Goal: Transaction & Acquisition: Purchase product/service

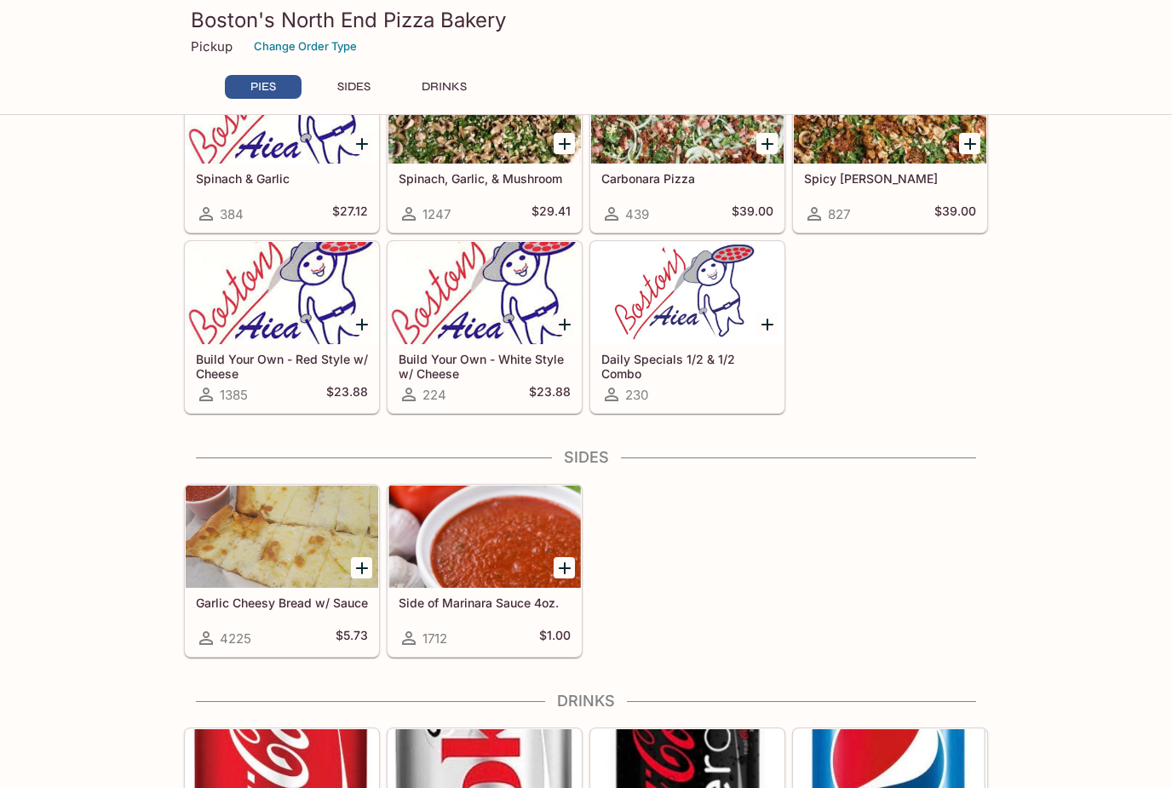
scroll to position [660, 0]
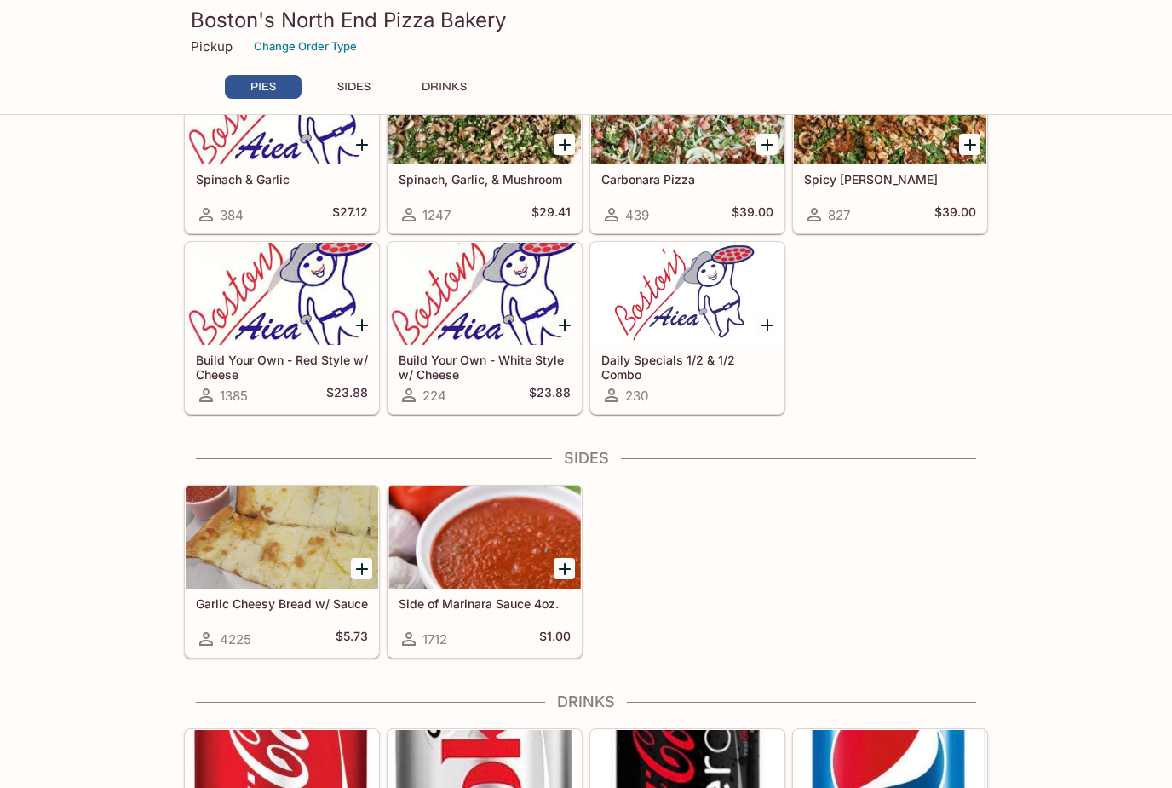
click at [702, 337] on div at bounding box center [687, 294] width 192 height 102
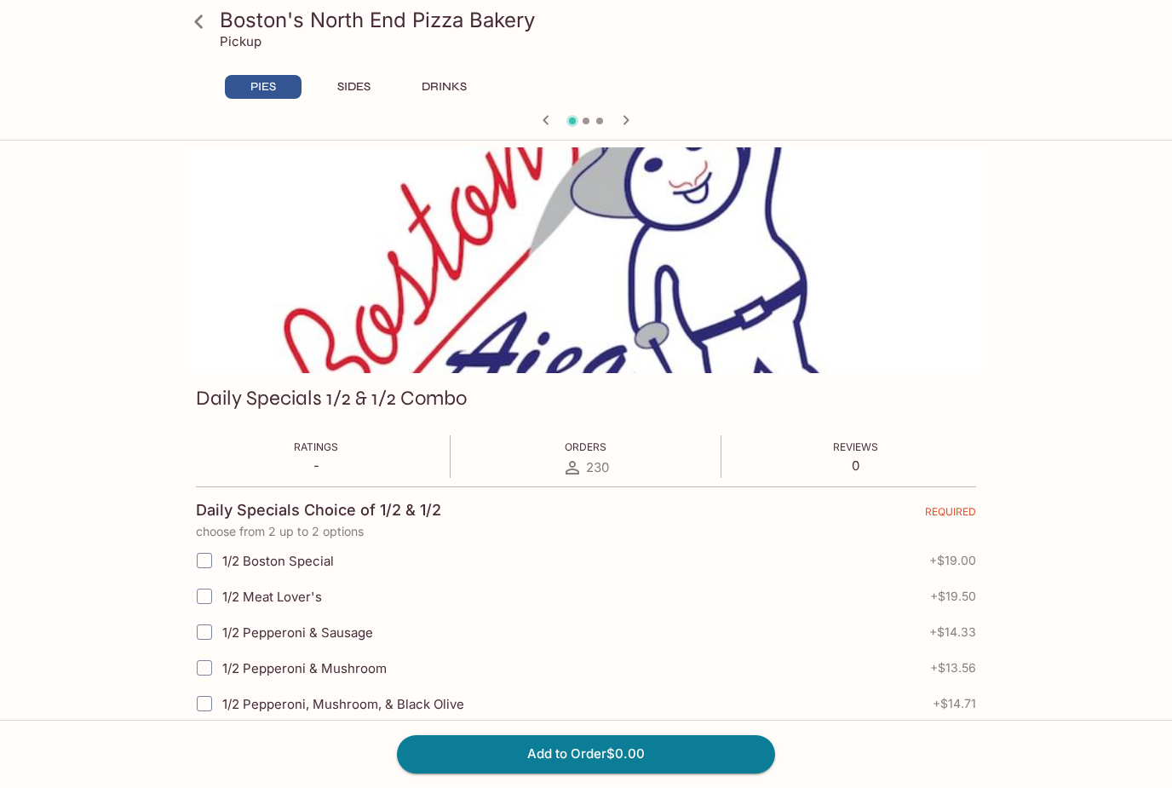
click at [854, 315] on div at bounding box center [586, 260] width 804 height 226
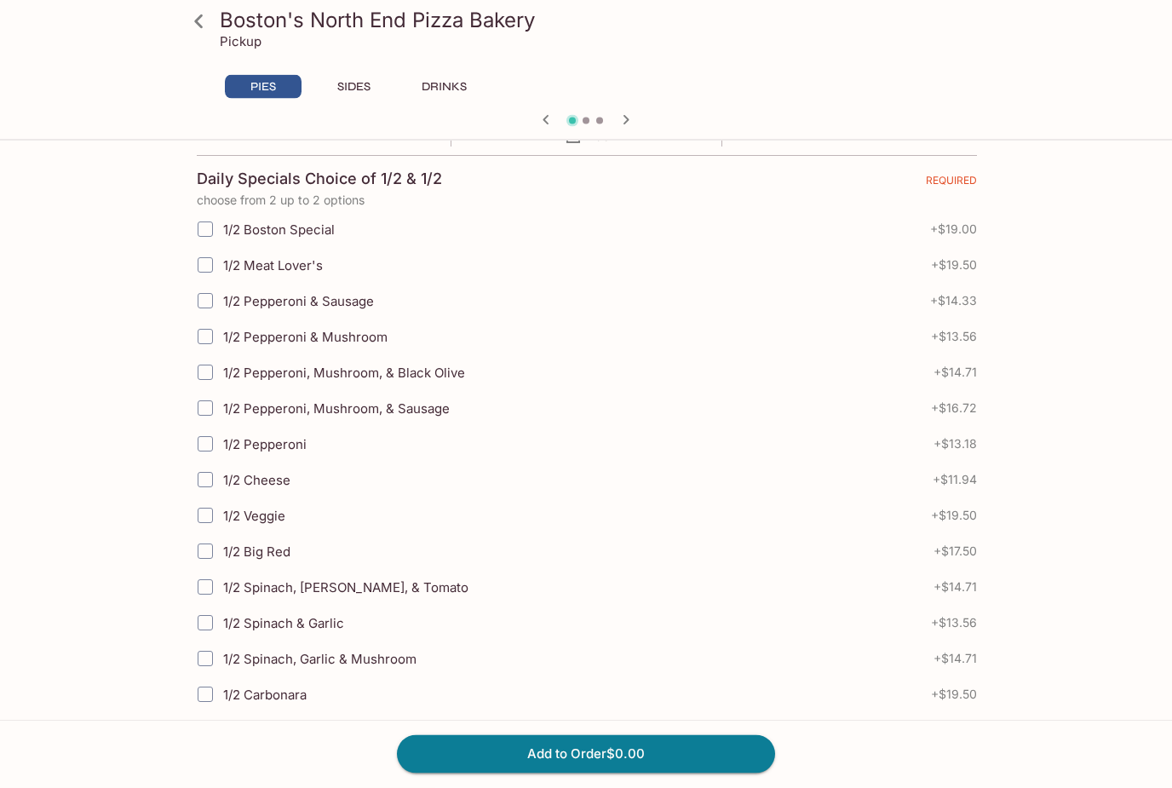
scroll to position [331, 0]
click at [206, 477] on input "1/2 Cheese" at bounding box center [205, 480] width 34 height 34
checkbox input "true"
click at [202, 449] on input "1/2 Pepperoni" at bounding box center [205, 444] width 34 height 34
checkbox input "true"
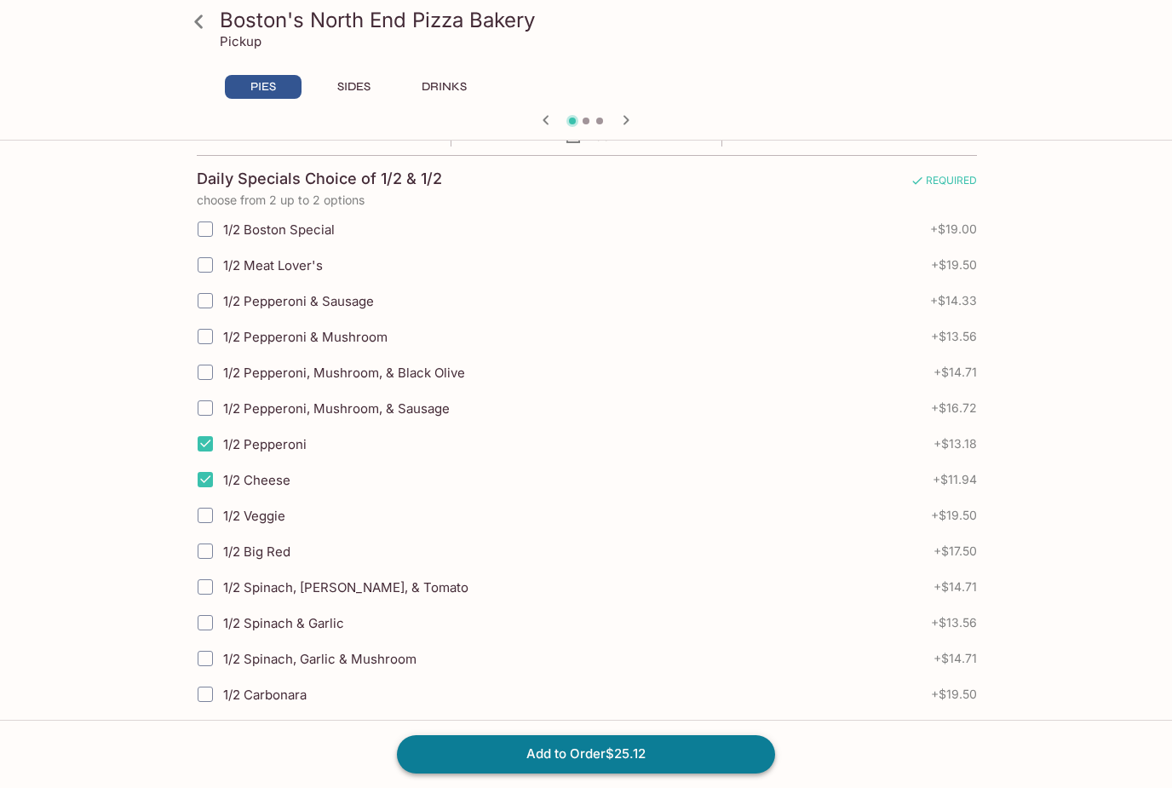
click at [671, 773] on button "Add to Order $25.12" at bounding box center [586, 753] width 378 height 37
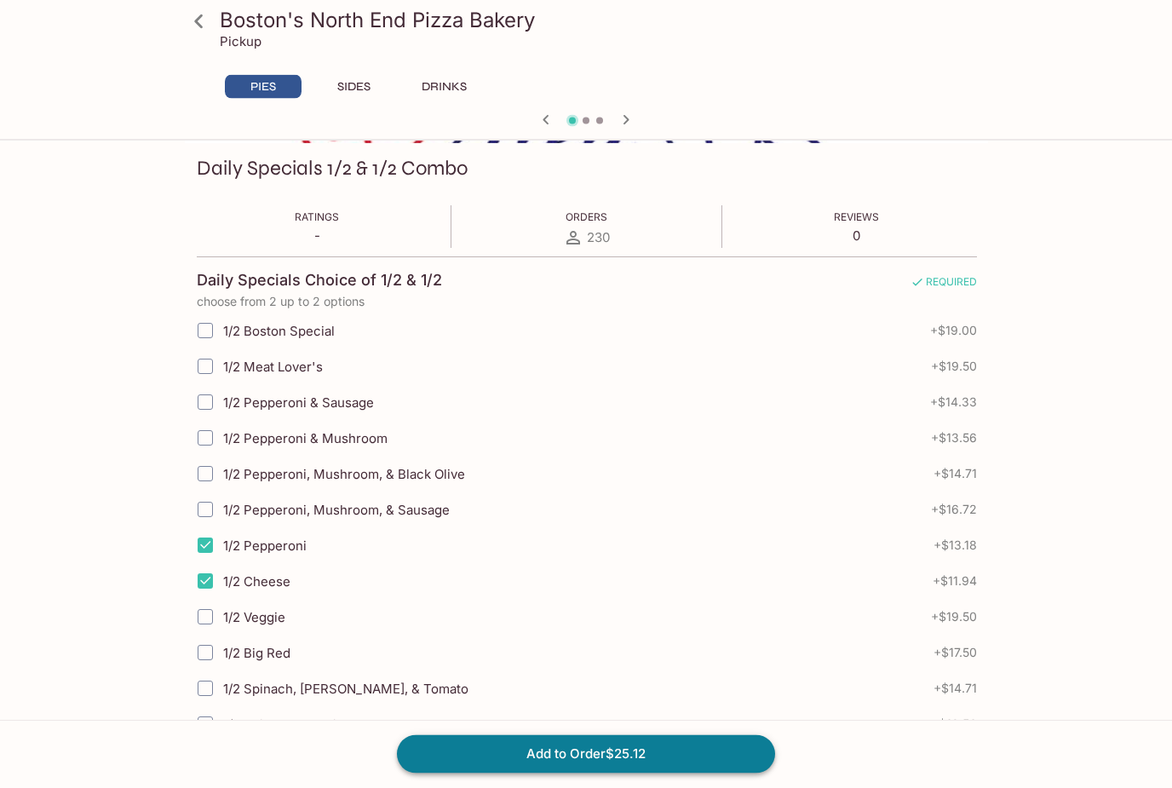
scroll to position [125, 0]
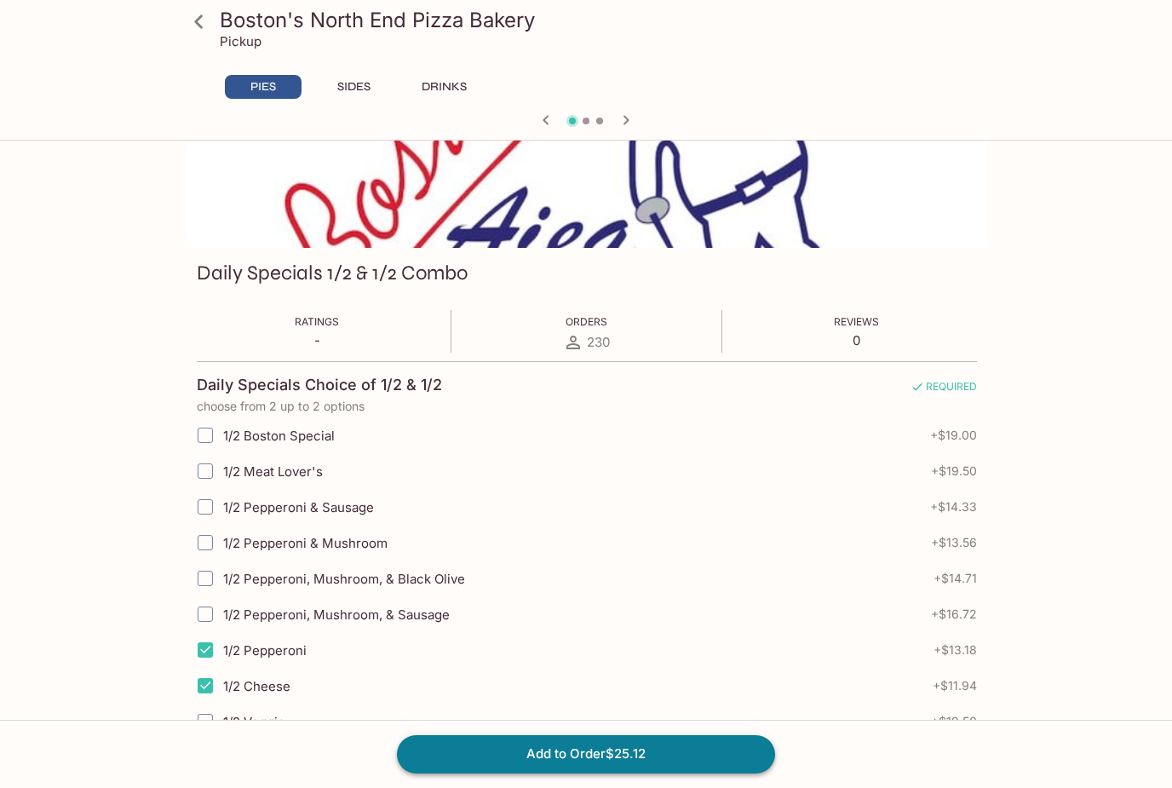
click at [585, 773] on button "Add to Order $25.12" at bounding box center [586, 753] width 378 height 37
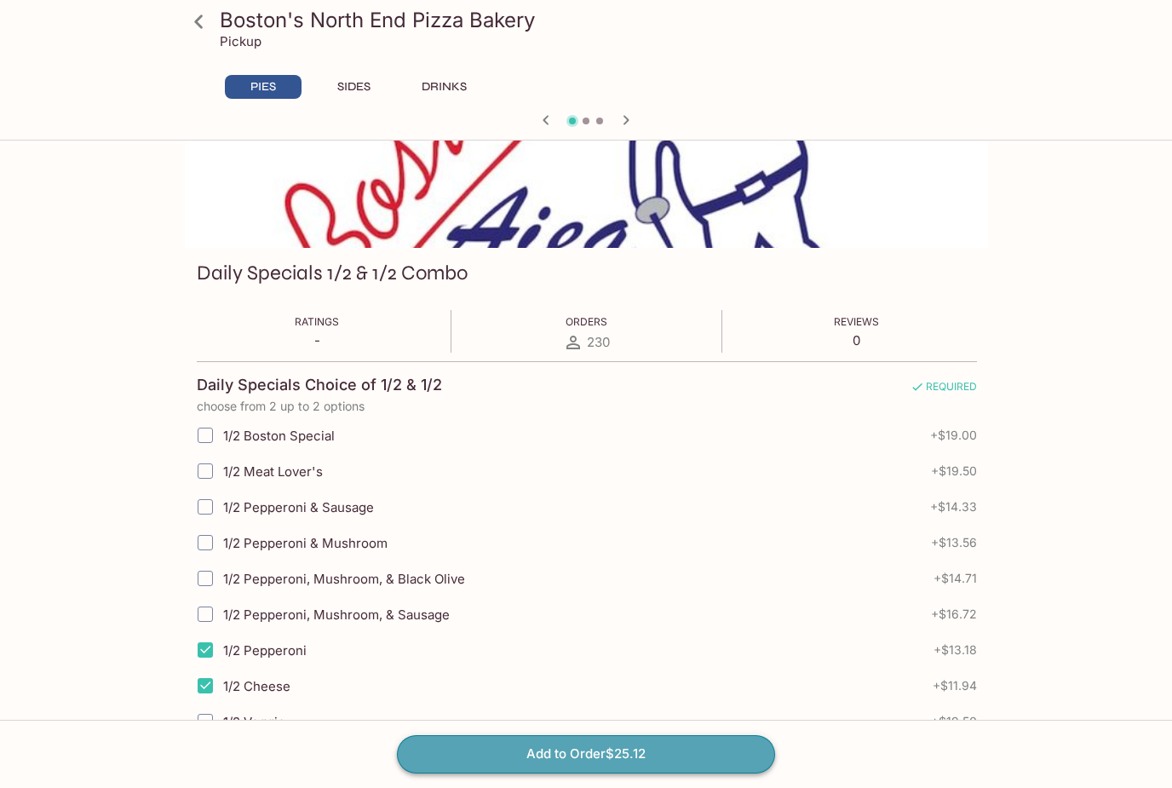
click at [617, 773] on button "Add to Order $25.12" at bounding box center [586, 753] width 378 height 37
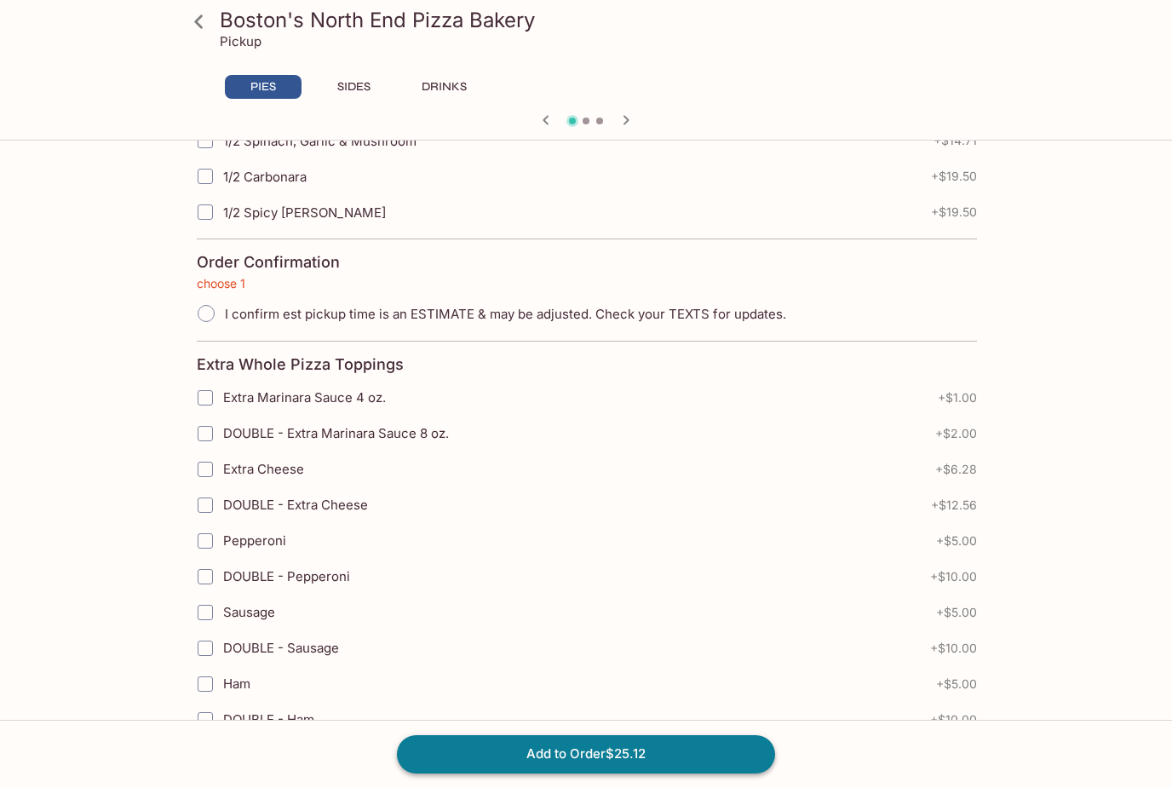
scroll to position [848, 0]
click at [221, 305] on input "I confirm est pickup time is an ESTIMATE & may be adjusted. Check your TEXTS fo…" at bounding box center [206, 314] width 36 height 36
radio input "true"
click at [645, 773] on button "Add to Order $25.12" at bounding box center [586, 753] width 378 height 37
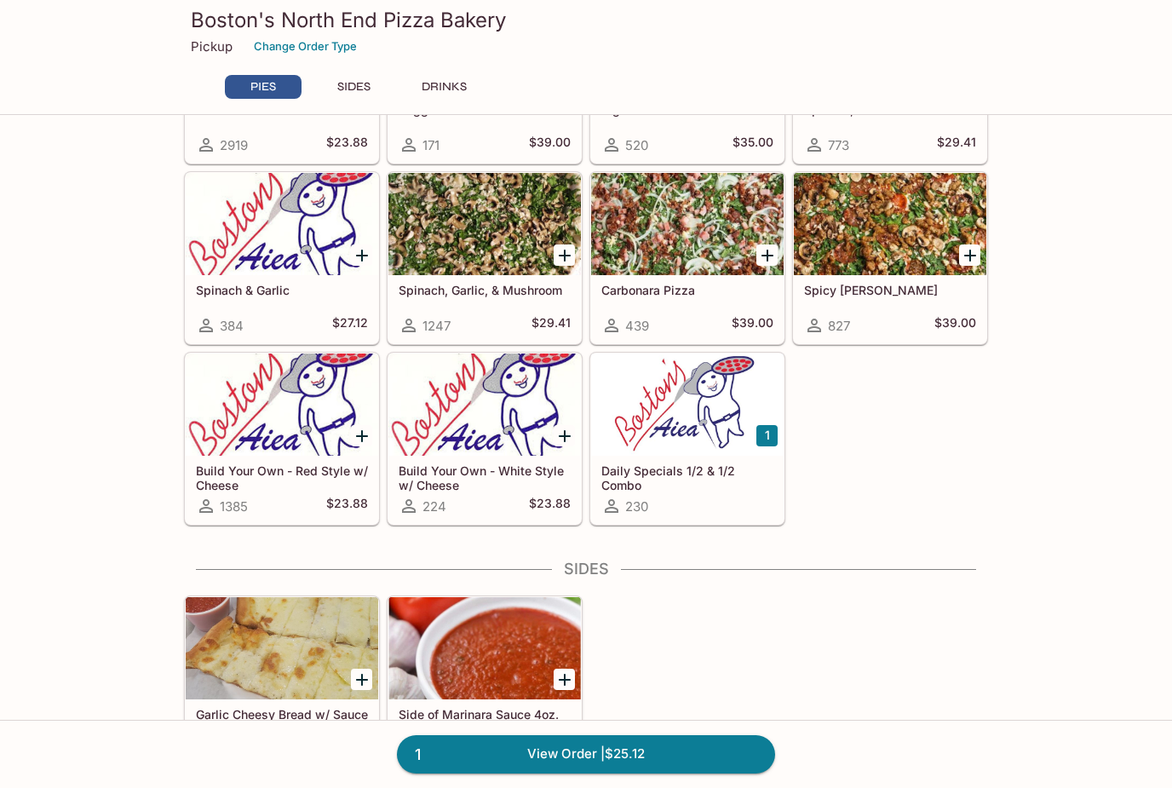
scroll to position [549, 0]
click at [711, 434] on div at bounding box center [687, 405] width 192 height 102
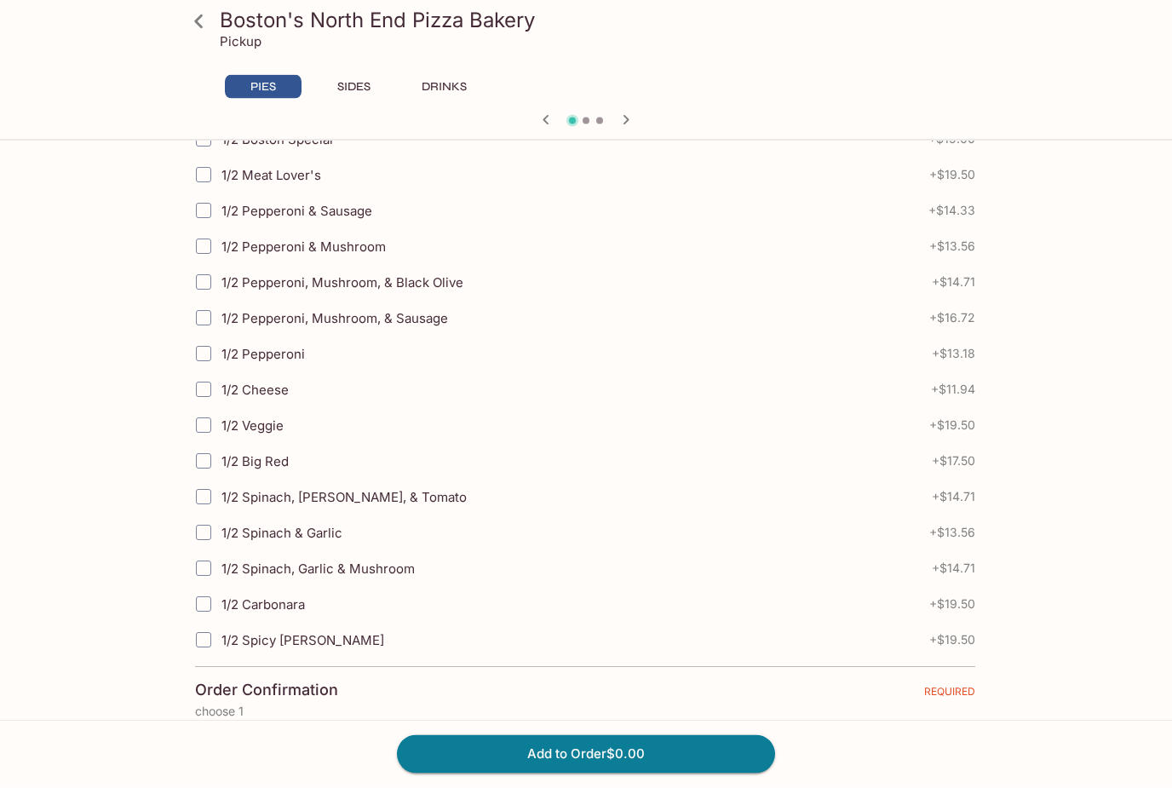
scroll to position [420, 0]
click at [213, 574] on input "1/2 Spinach, Garlic & Mushroom" at bounding box center [204, 570] width 34 height 34
checkbox input "true"
click at [205, 502] on input "1/2 Spinach, [PERSON_NAME], & Tomato" at bounding box center [204, 497] width 34 height 34
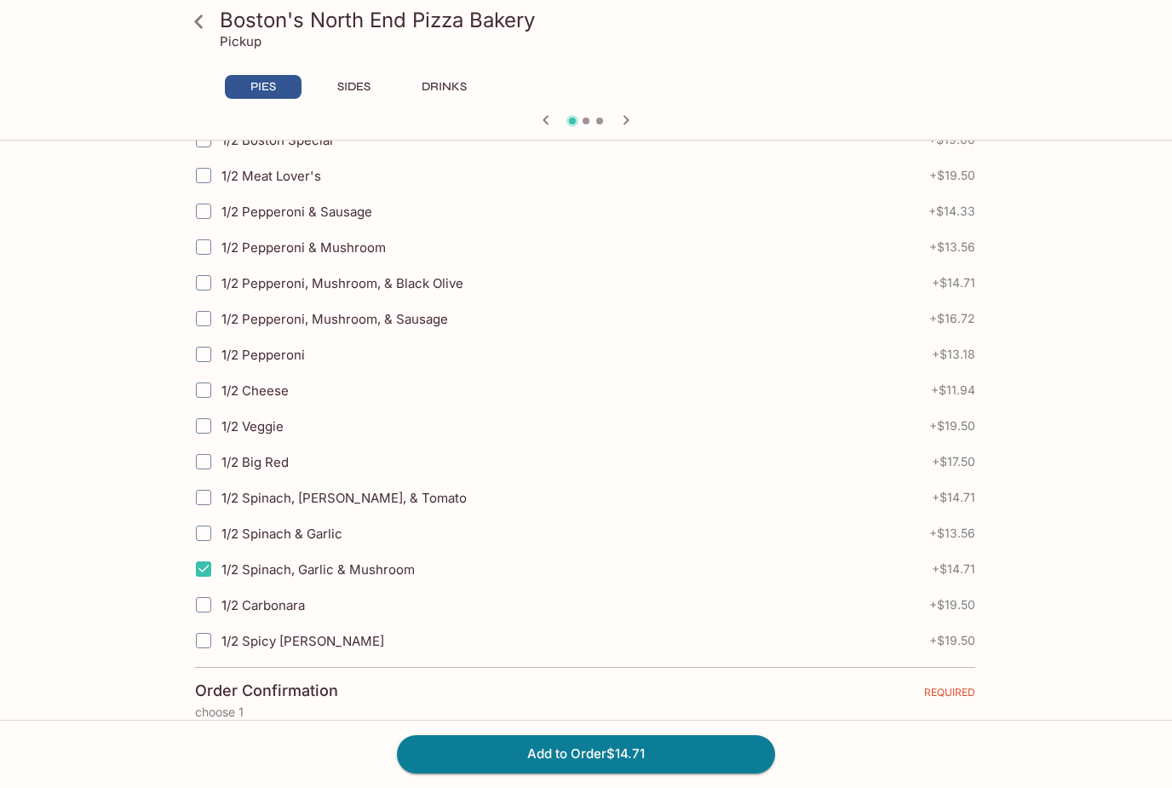
checkbox input "true"
click at [344, 750] on span "I confirm est pickup time is an ESTIMATE & may be adjusted. Check your TEXTS fo…" at bounding box center [503, 742] width 561 height 16
click at [222, 750] on input "I confirm est pickup time is an ESTIMATE & may be adjusted. Check your TEXTS fo…" at bounding box center [205, 742] width 36 height 36
radio input "true"
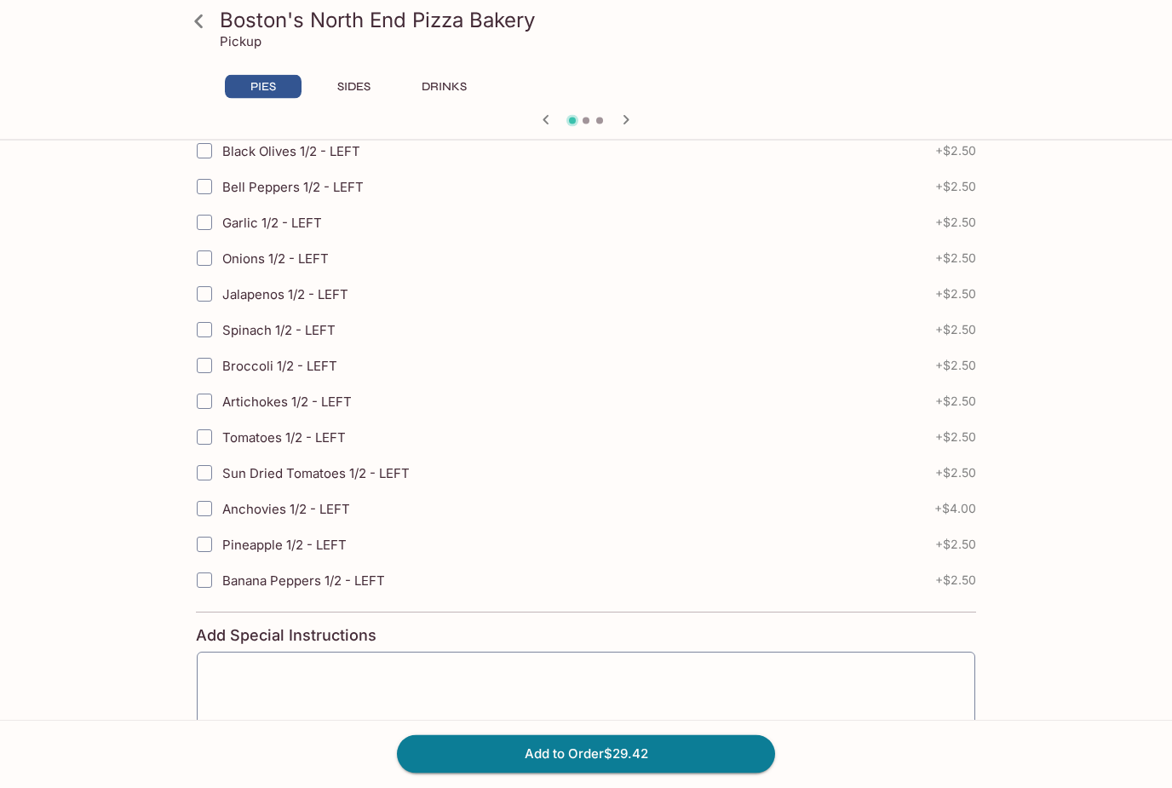
scroll to position [4442, 0]
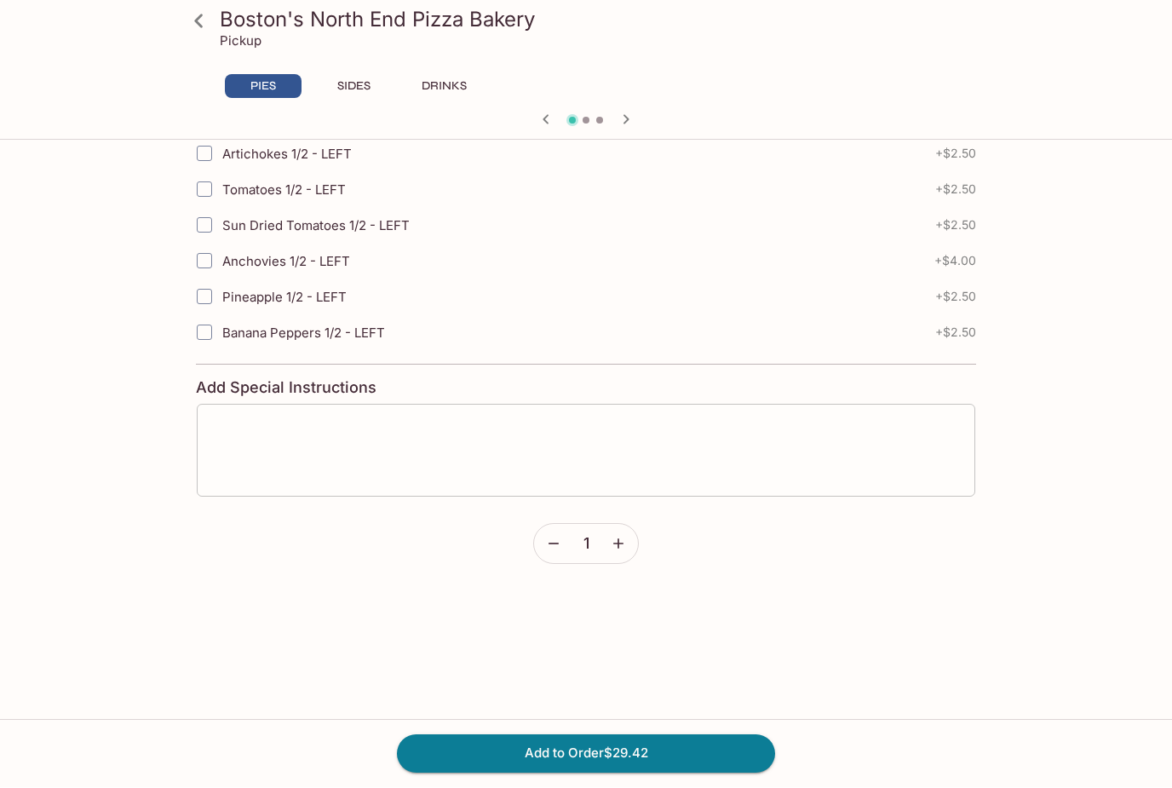
click at [750, 448] on textarea at bounding box center [586, 450] width 755 height 65
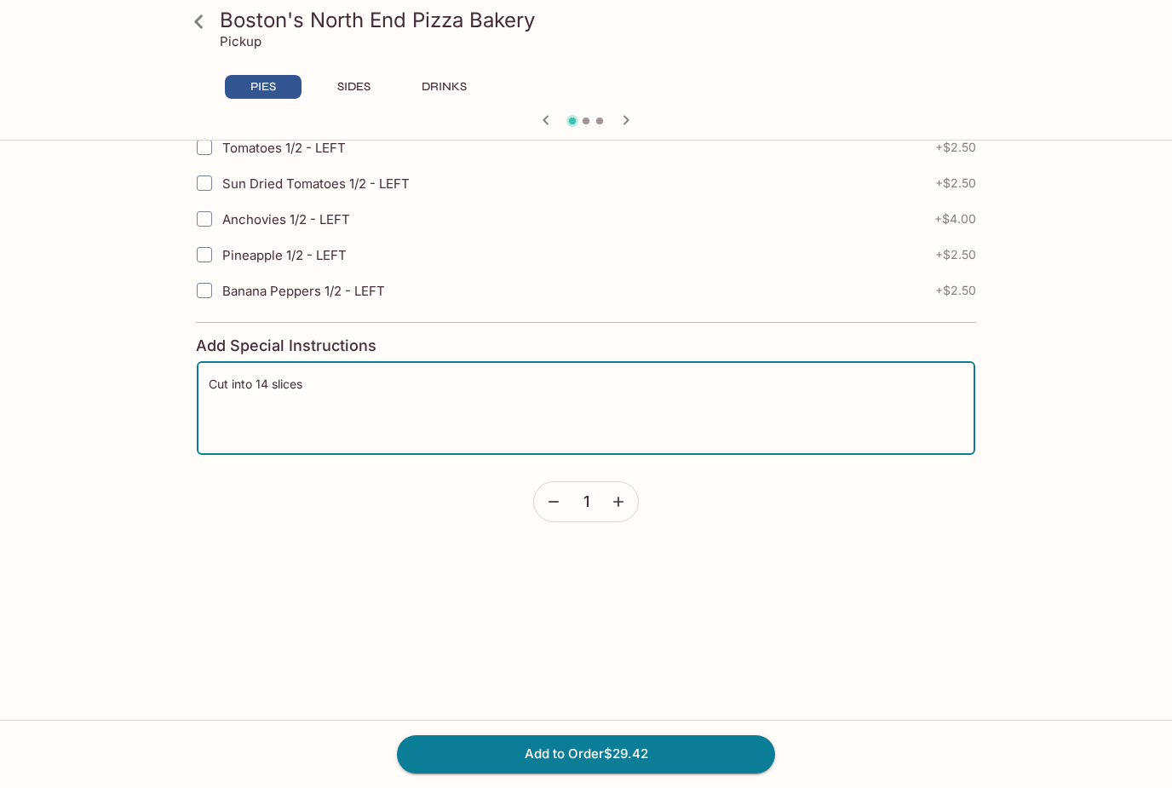
scroll to position [4496, 0]
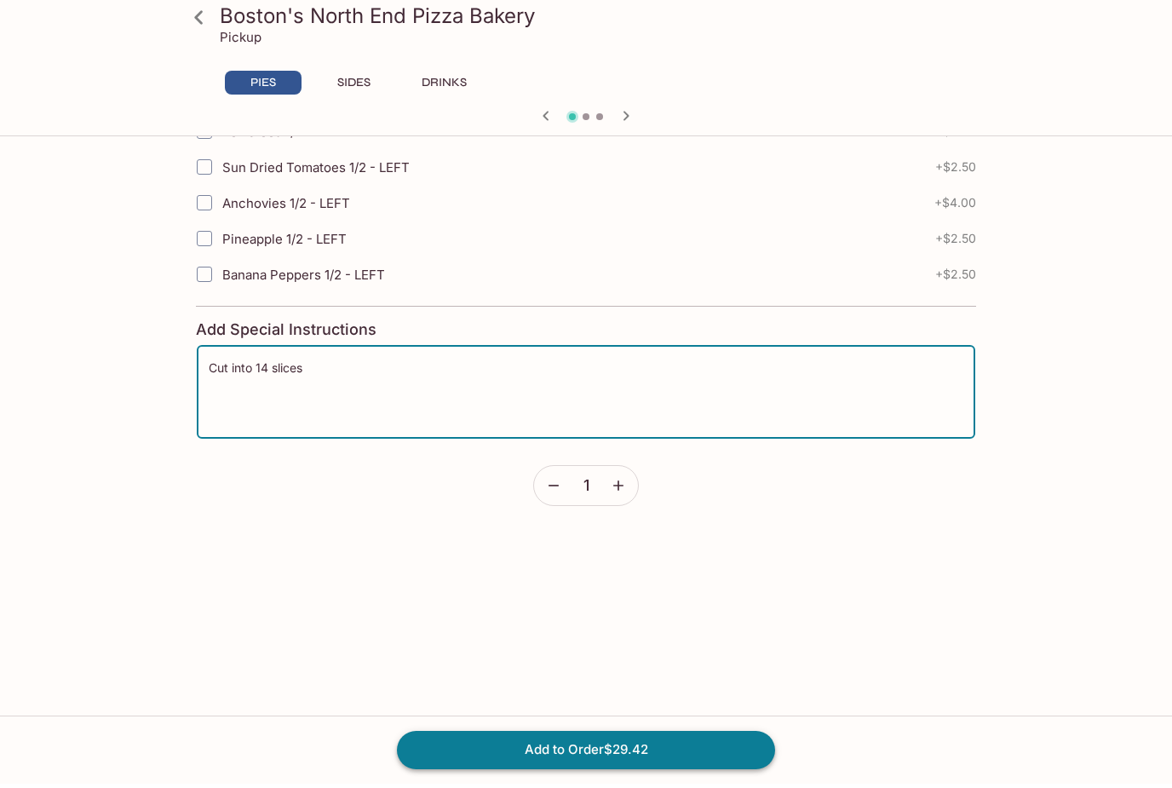
type textarea "Cut into 14 slices"
click at [711, 752] on button "Add to Order $29.42" at bounding box center [586, 753] width 378 height 37
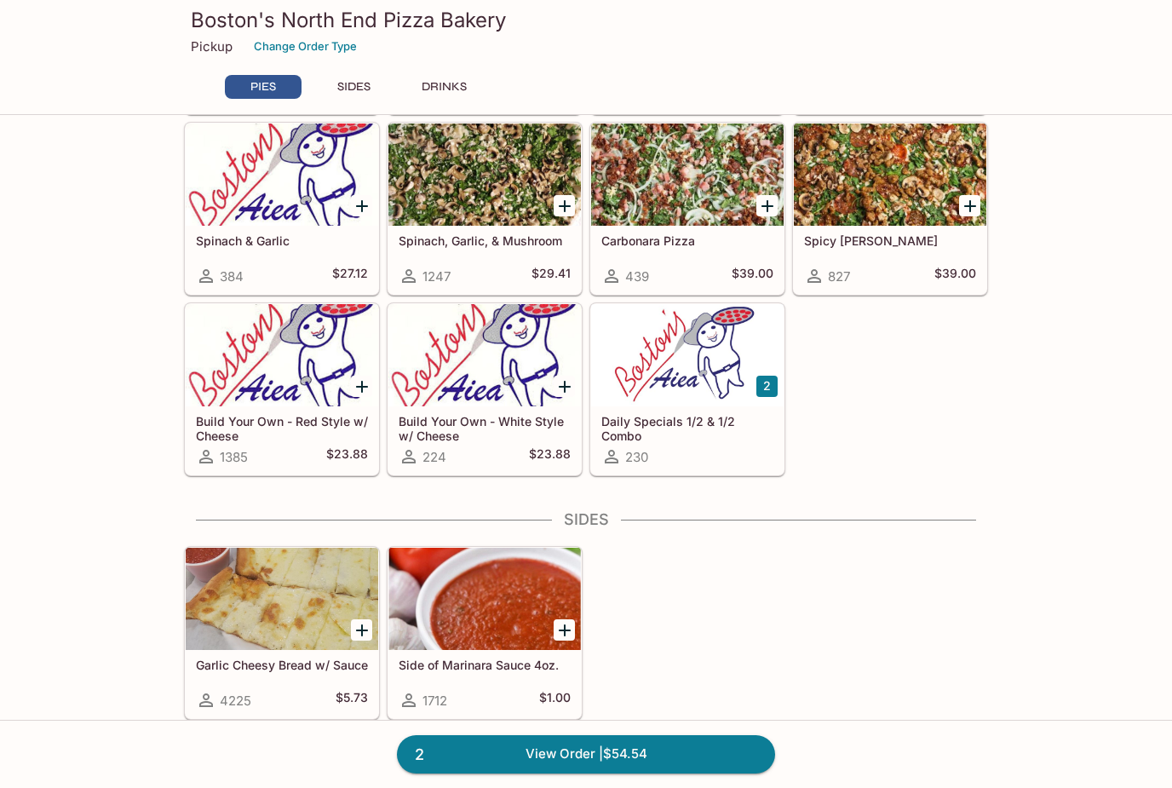
scroll to position [657, 0]
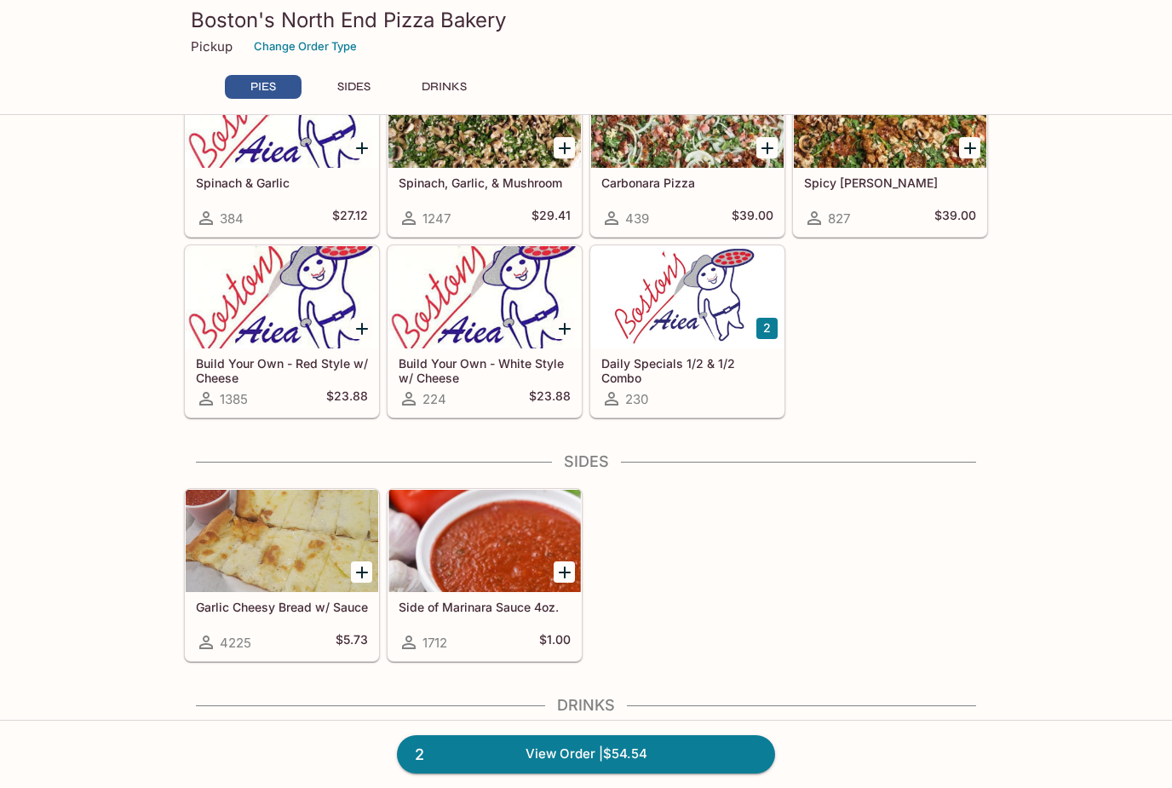
click at [692, 337] on div at bounding box center [687, 297] width 192 height 102
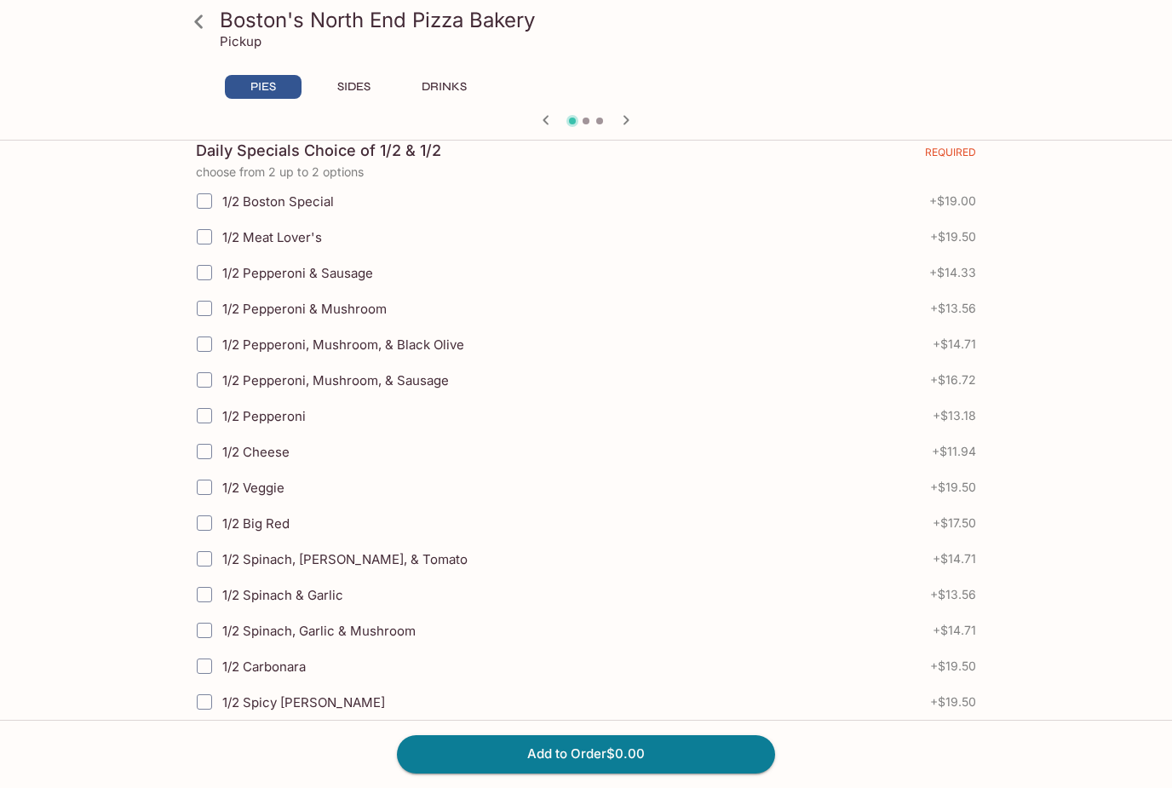
scroll to position [358, 0]
click at [201, 204] on input "1/2 Boston Special" at bounding box center [204, 203] width 34 height 34
checkbox input "true"
click at [215, 393] on input "1/2 Pepperoni, Mushroom, & Sausage" at bounding box center [204, 382] width 34 height 34
checkbox input "true"
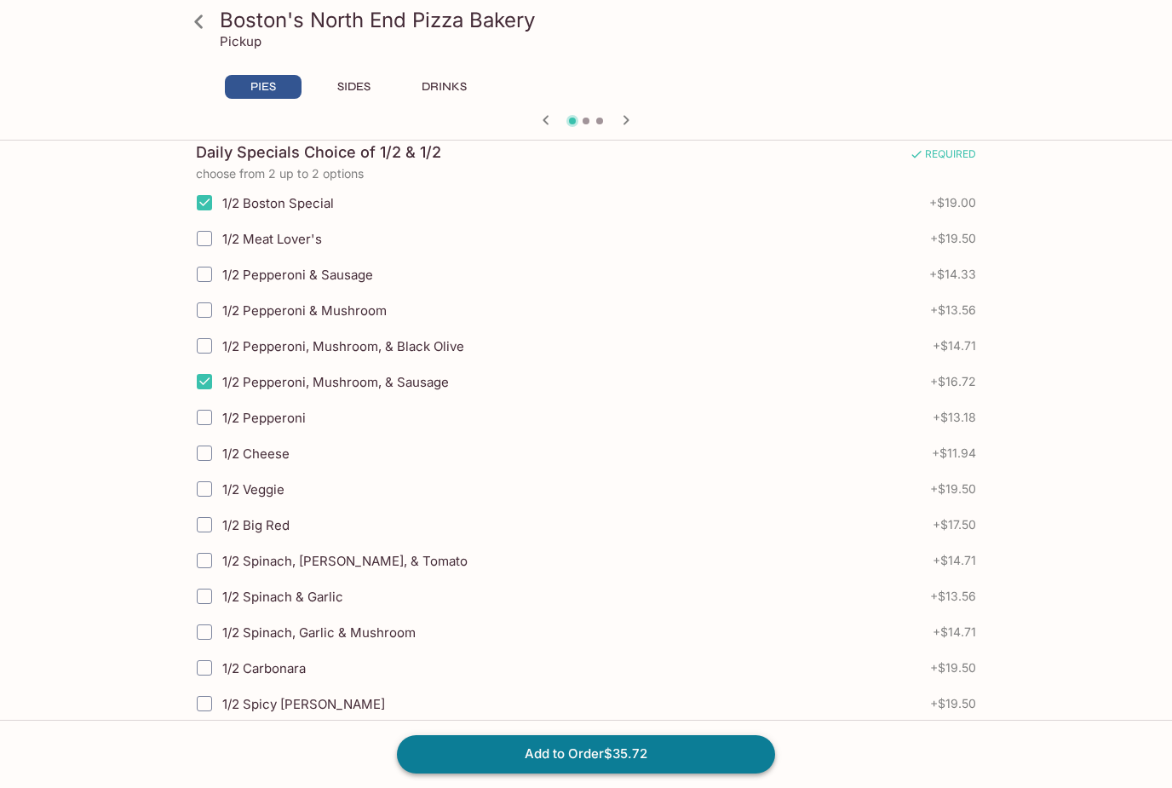
click at [696, 773] on button "Add to Order $35.72" at bounding box center [586, 753] width 378 height 37
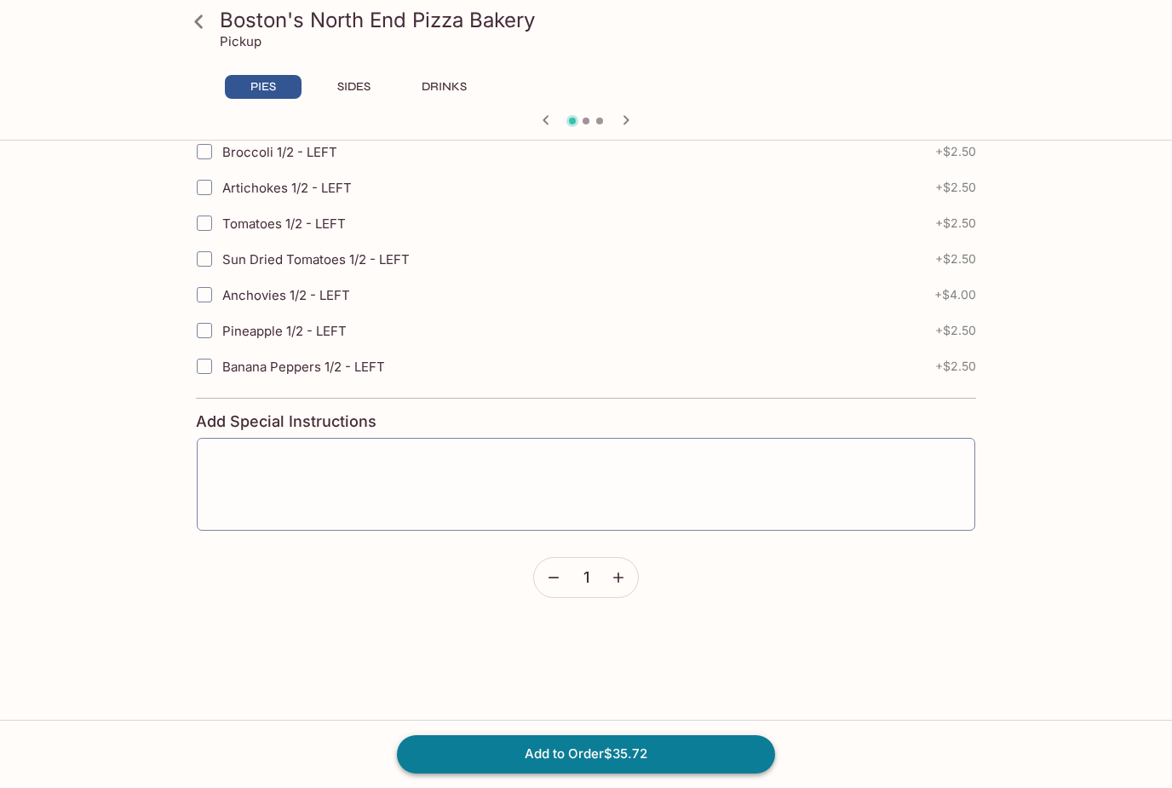
scroll to position [4442, 0]
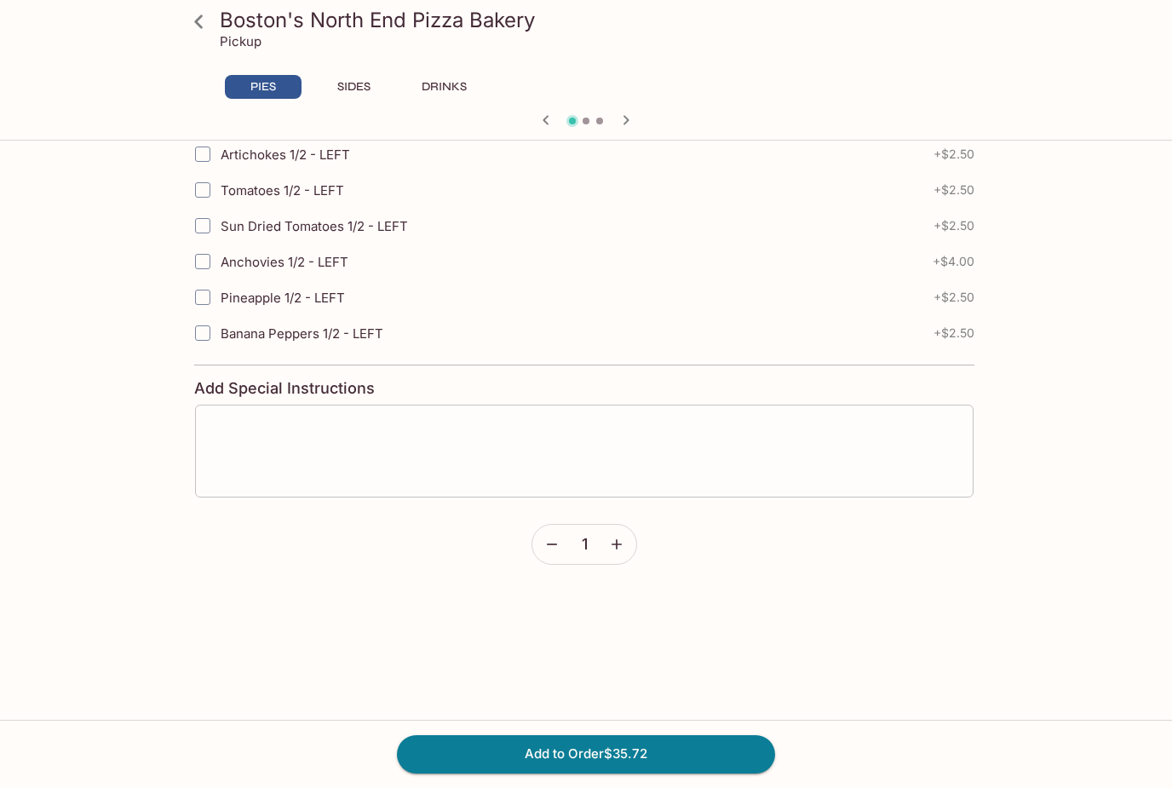
click at [711, 444] on textarea at bounding box center [584, 450] width 755 height 65
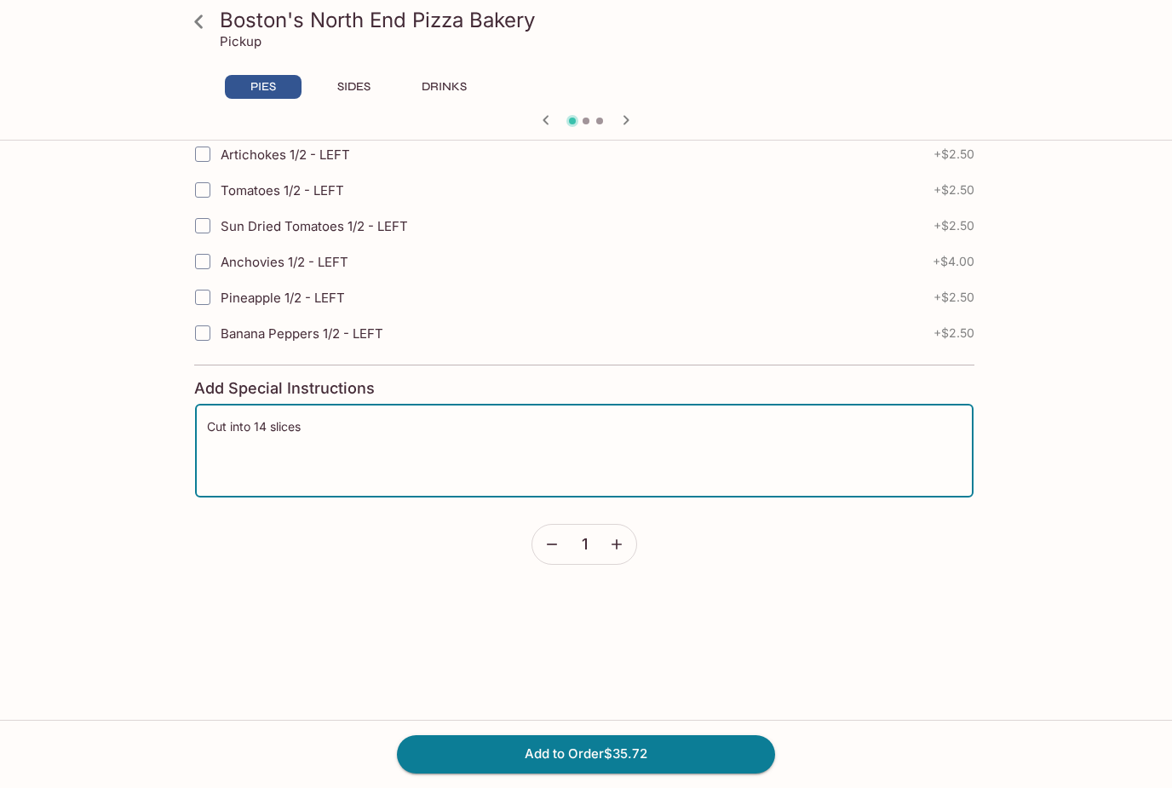
scroll to position [4496, 0]
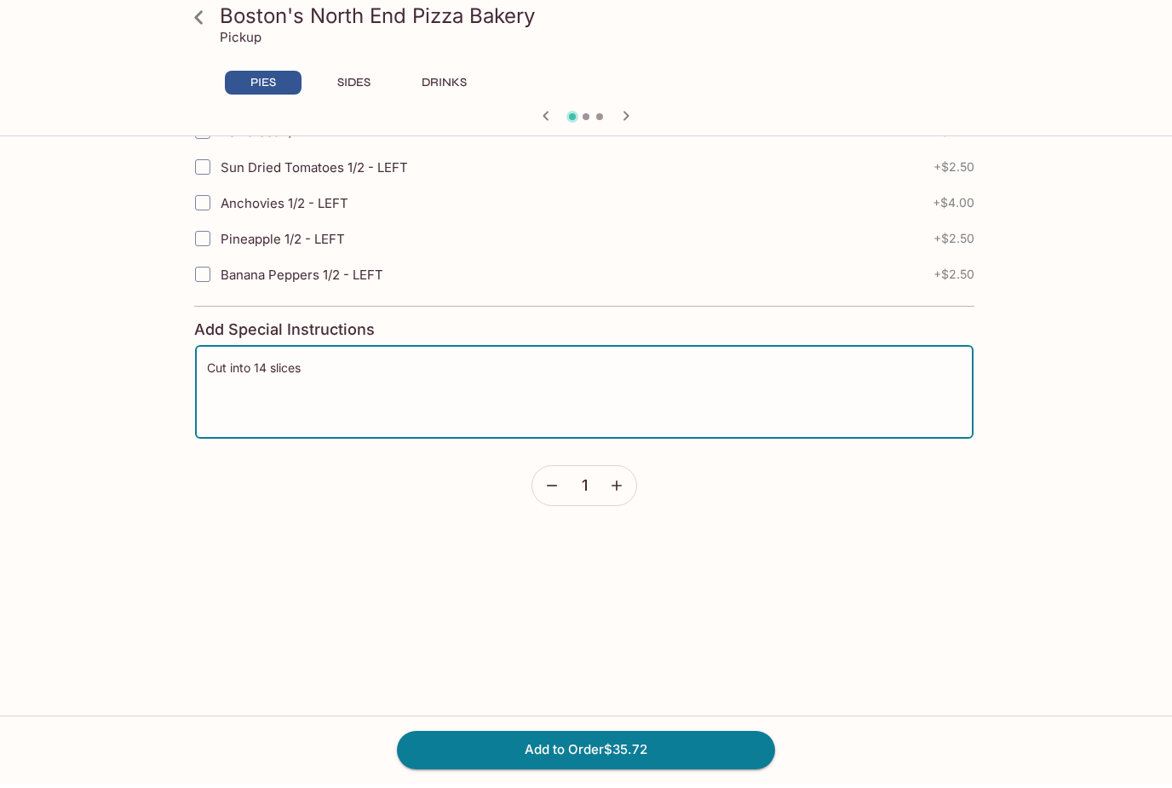
type textarea "Cut into 14 slices"
click at [652, 761] on button "Add to Order $35.72" at bounding box center [586, 753] width 378 height 37
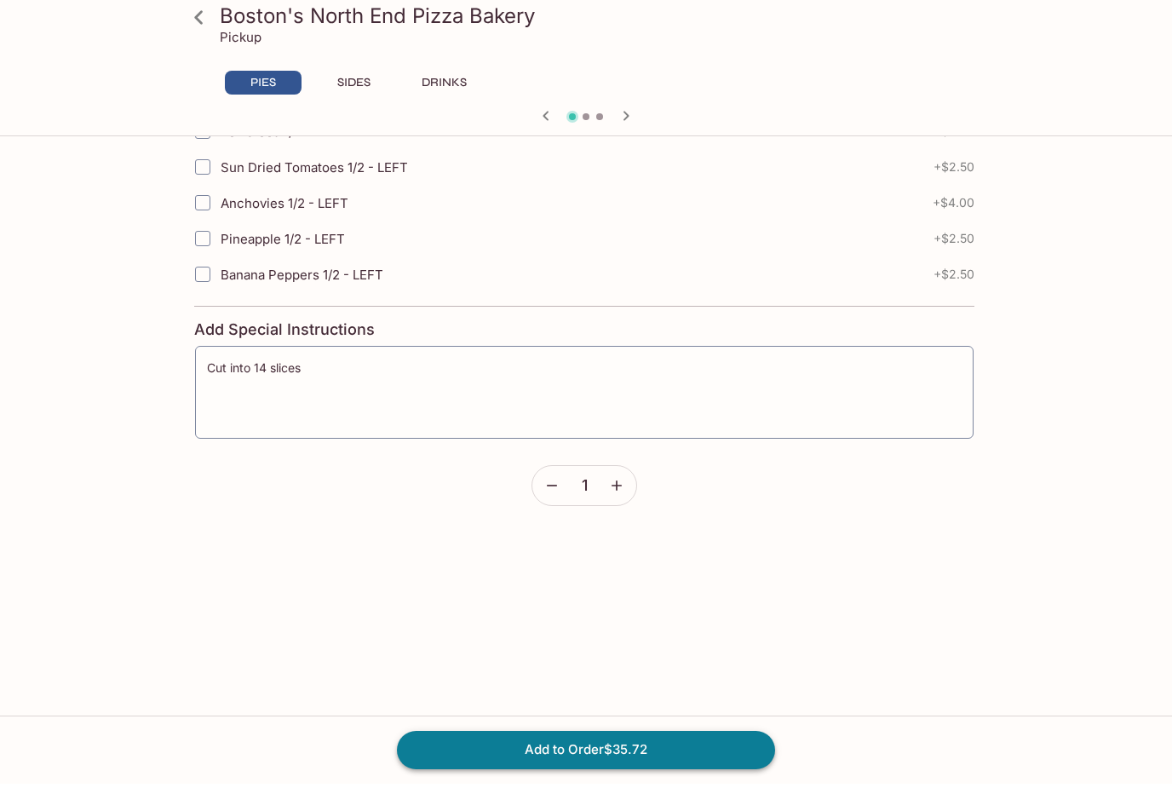
scroll to position [4442, 0]
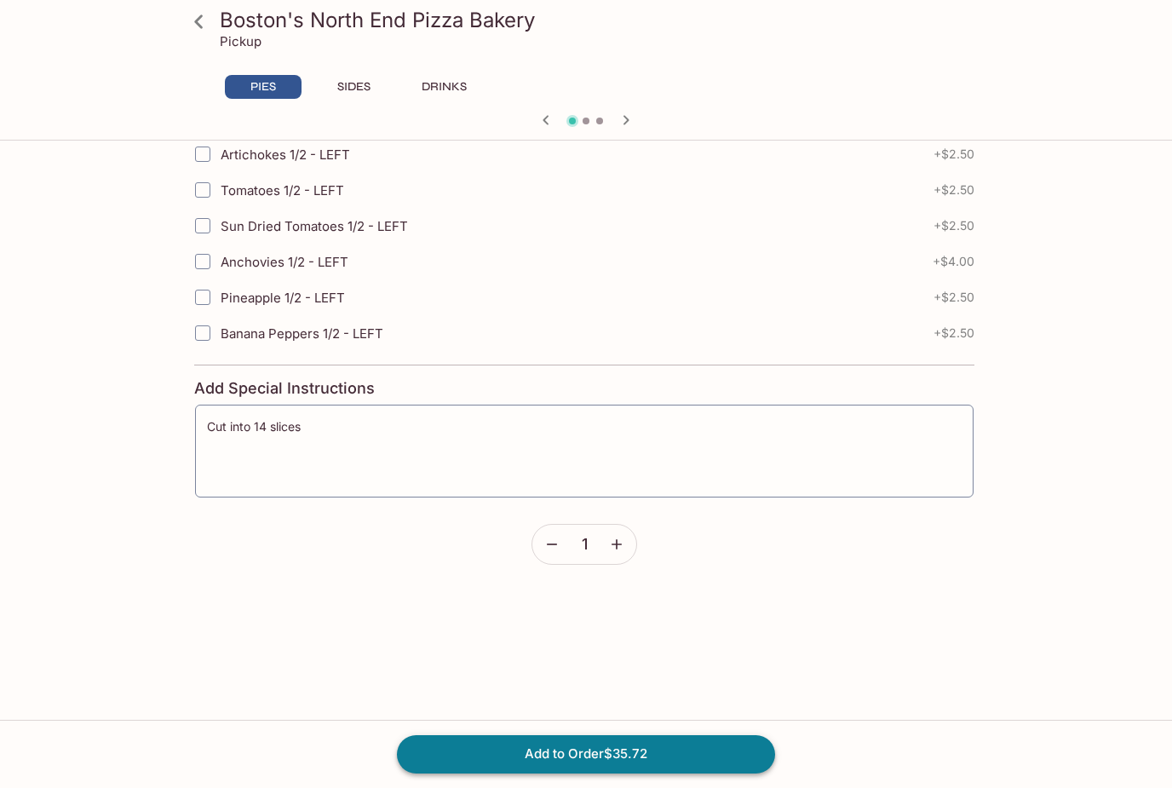
click at [647, 773] on button "Add to Order $35.72" at bounding box center [586, 753] width 378 height 37
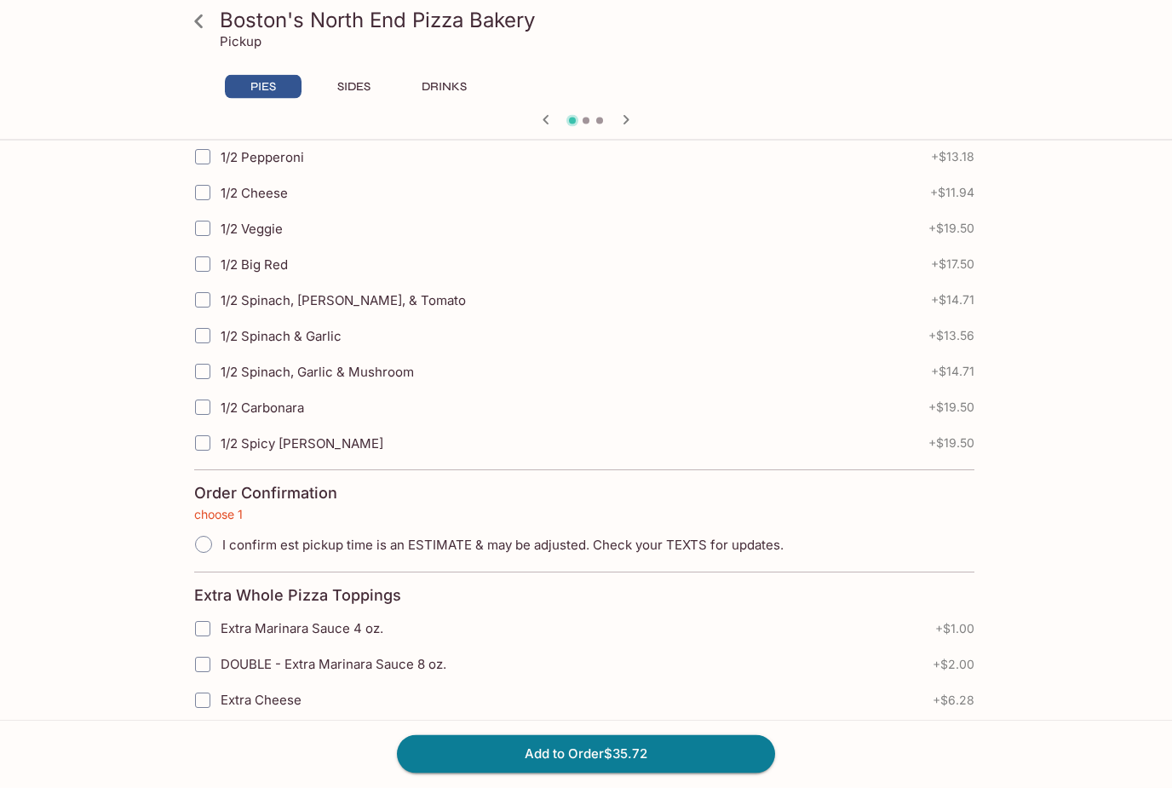
click at [210, 539] on input "I confirm est pickup time is an ESTIMATE & may be adjusted. Check your TEXTS fo…" at bounding box center [204, 545] width 36 height 36
radio input "true"
click at [615, 773] on button "Add to Order $35.72" at bounding box center [586, 753] width 378 height 37
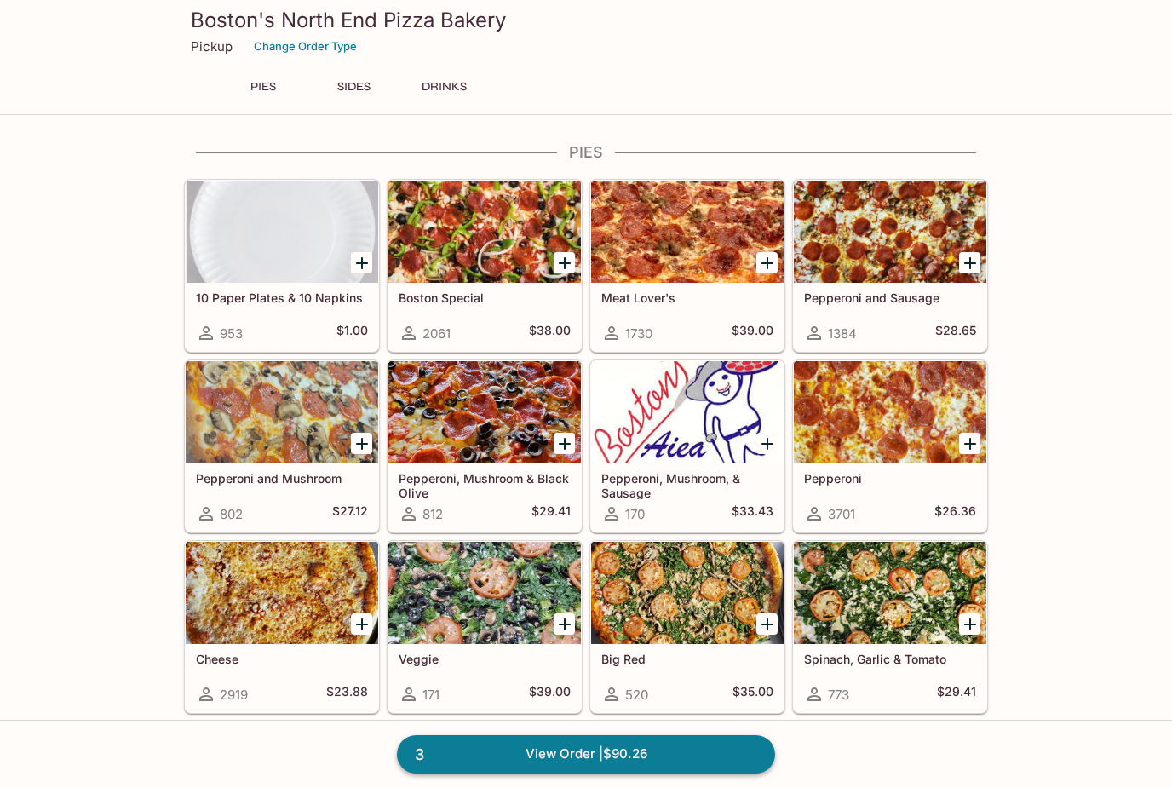
click at [715, 773] on link "3 View Order | $90.26" at bounding box center [586, 753] width 378 height 37
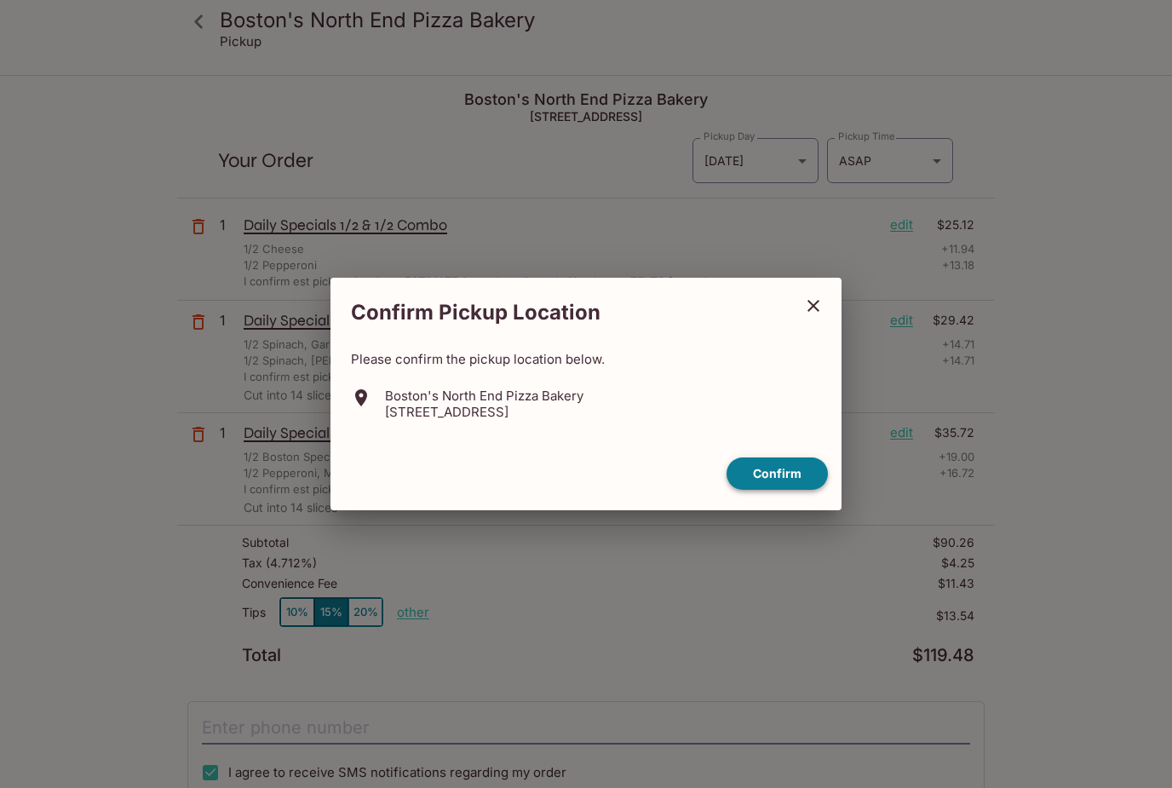
click at [784, 491] on button "Confirm" at bounding box center [777, 473] width 101 height 33
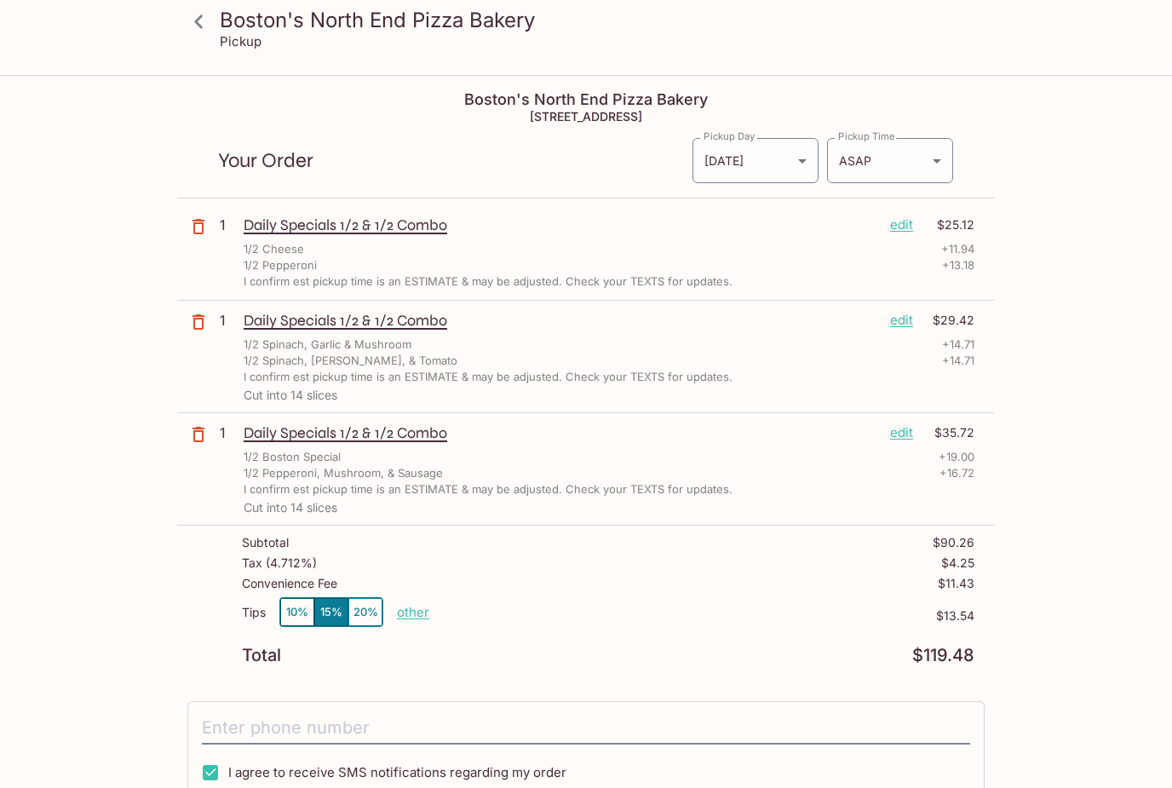
click at [900, 233] on p "edit" at bounding box center [901, 224] width 23 height 19
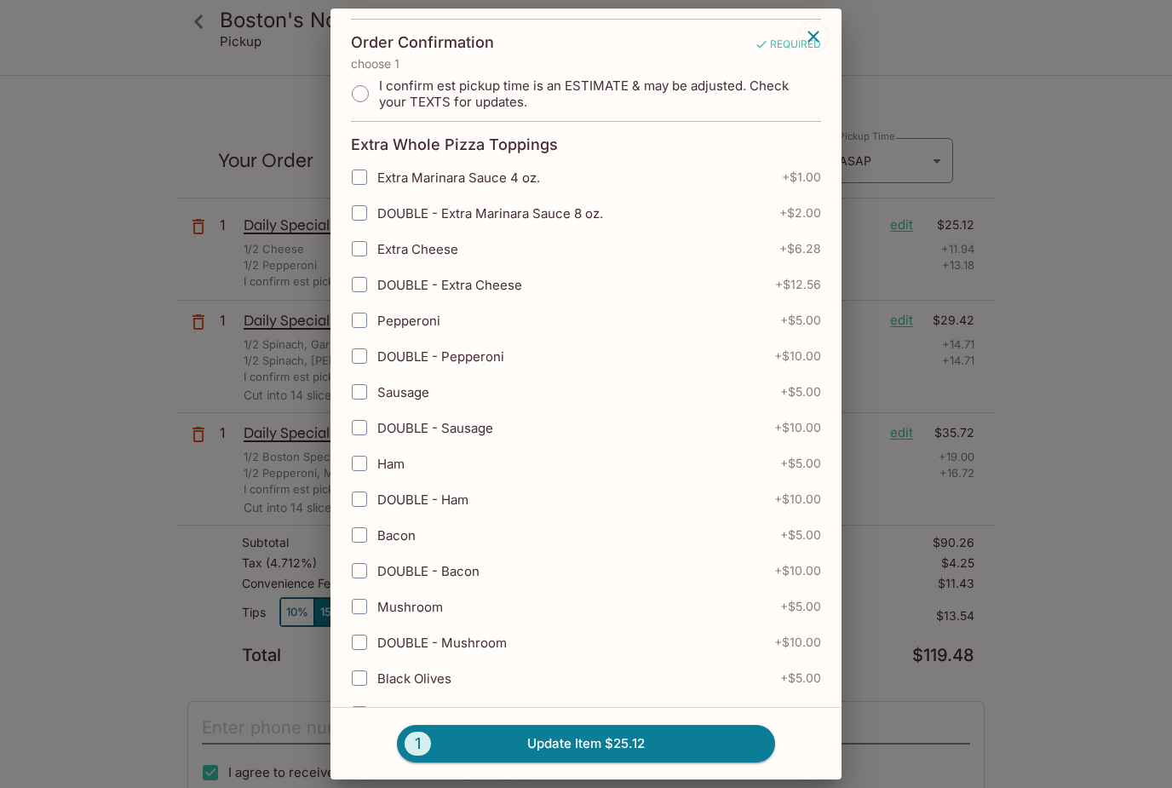
scroll to position [675, 0]
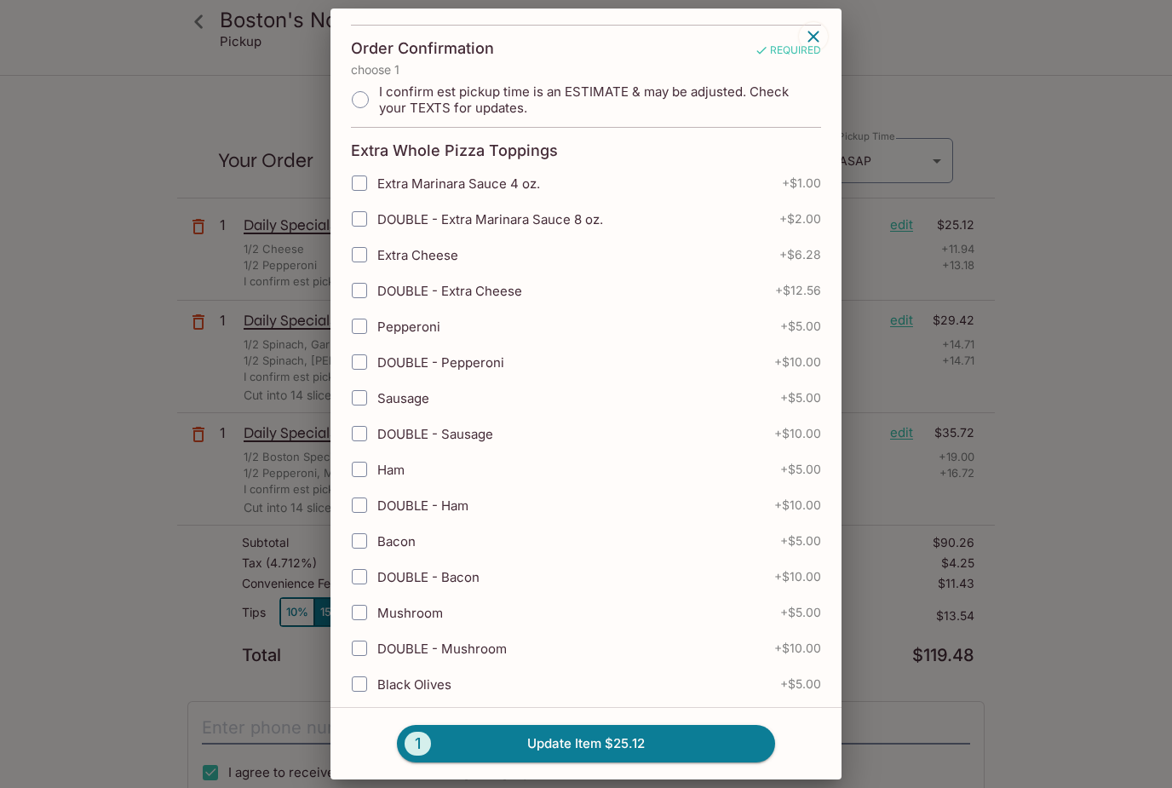
click at [565, 107] on span "I confirm est pickup time is an ESTIMATE & may be adjusted. Check your TEXTS fo…" at bounding box center [593, 99] width 428 height 32
click at [378, 107] on input "I confirm est pickup time is an ESTIMATE & may be adjusted. Check your TEXTS fo…" at bounding box center [360, 100] width 36 height 36
radio input "true"
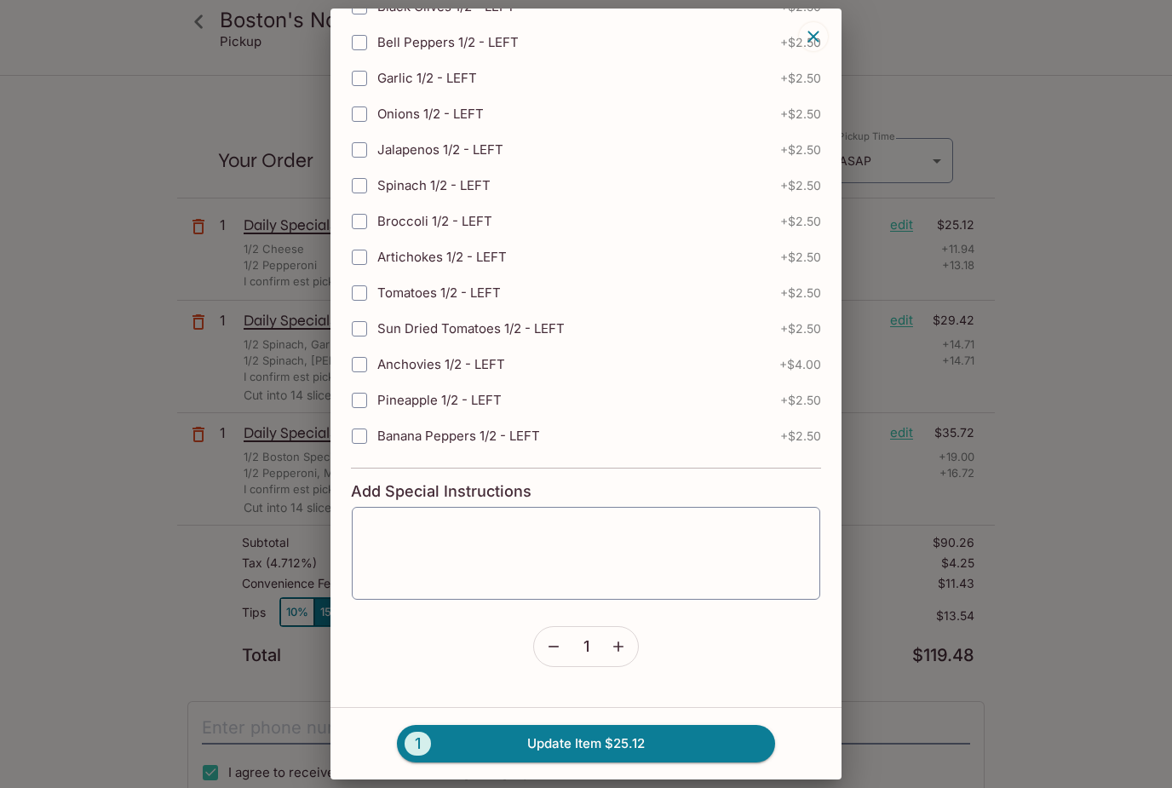
scroll to position [3950, 0]
click at [690, 537] on textarea at bounding box center [586, 553] width 445 height 65
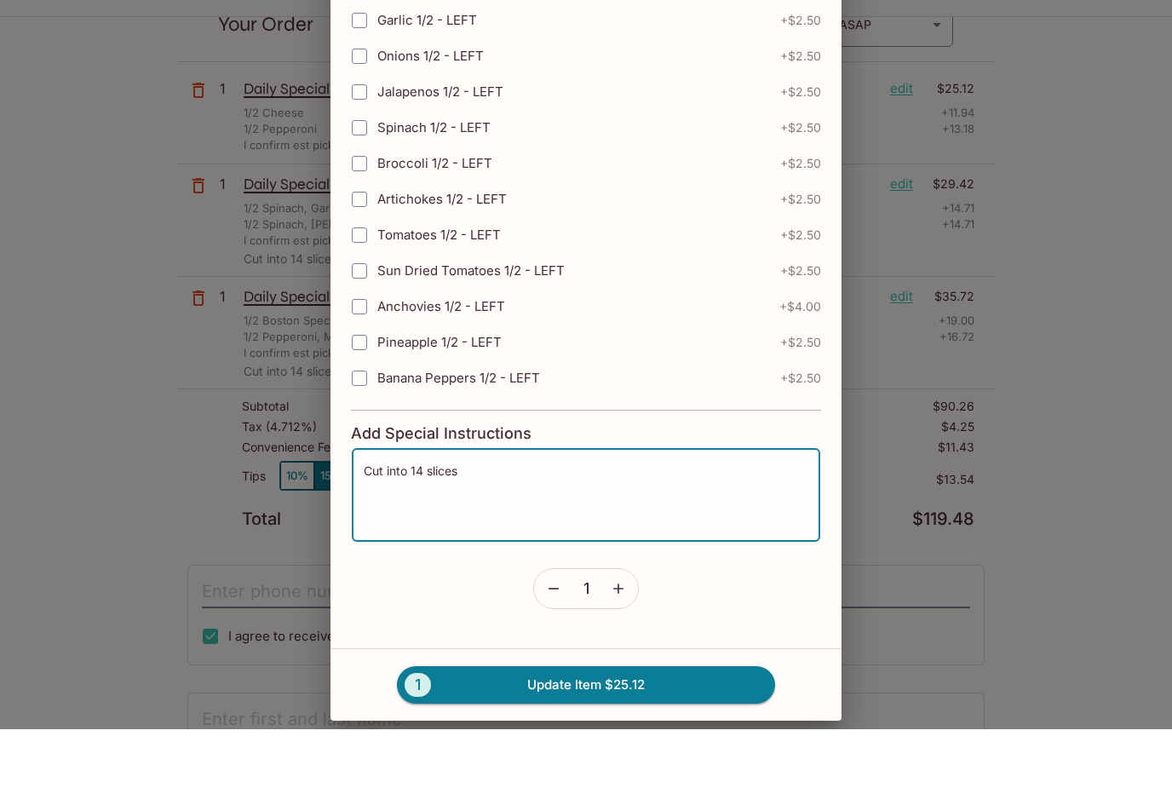
scroll to position [326, 0]
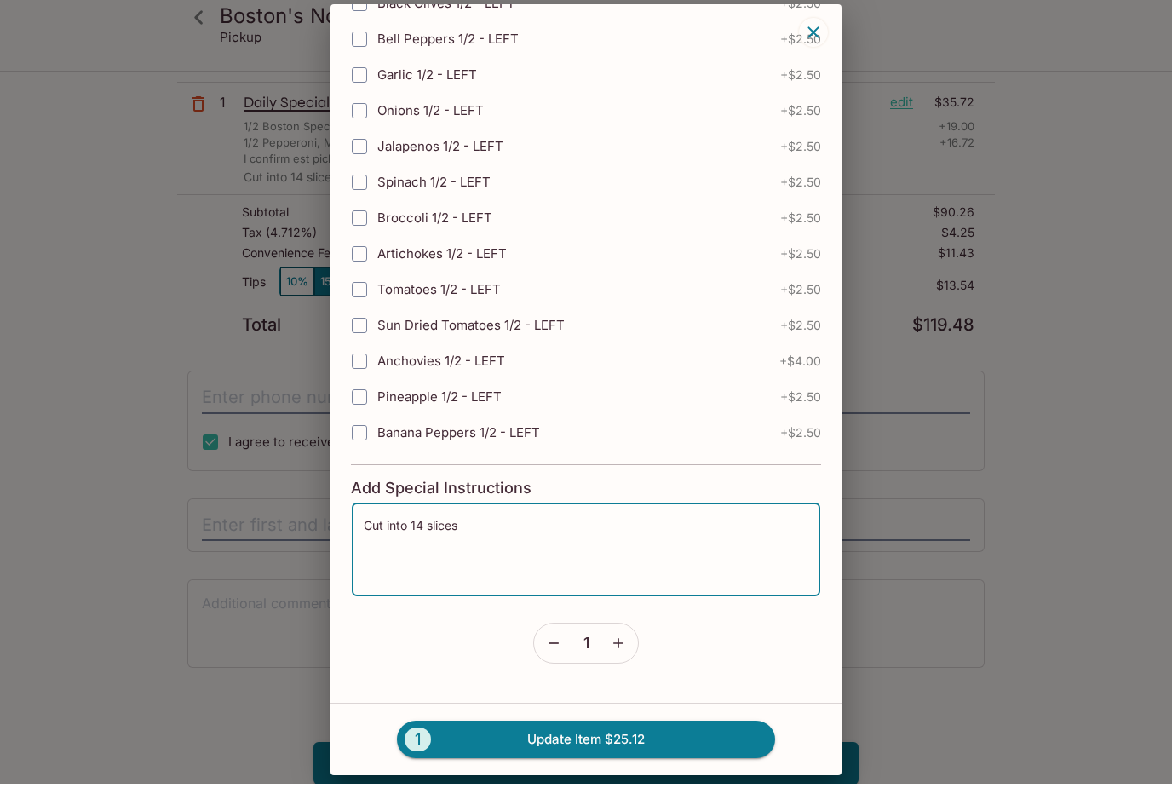
type textarea "Cut into 14 slices"
click at [695, 730] on button "1 Update Item $25.12" at bounding box center [586, 743] width 378 height 37
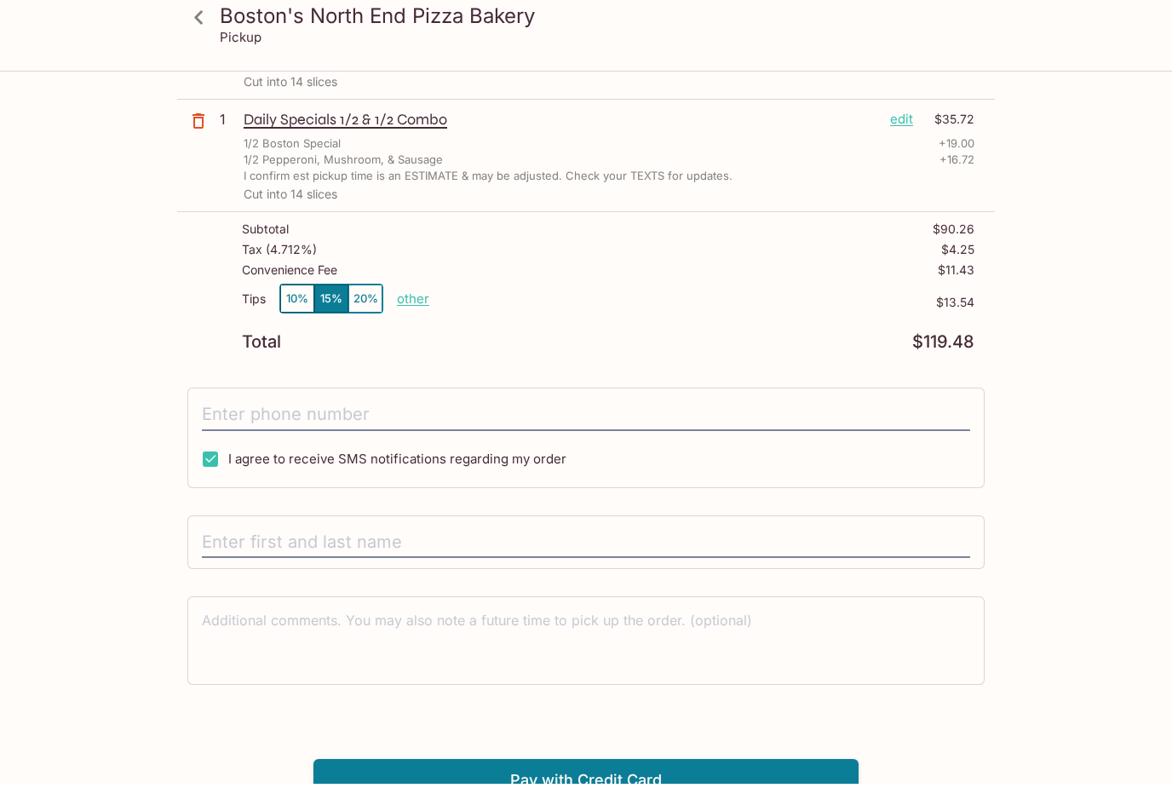
scroll to position [289, 0]
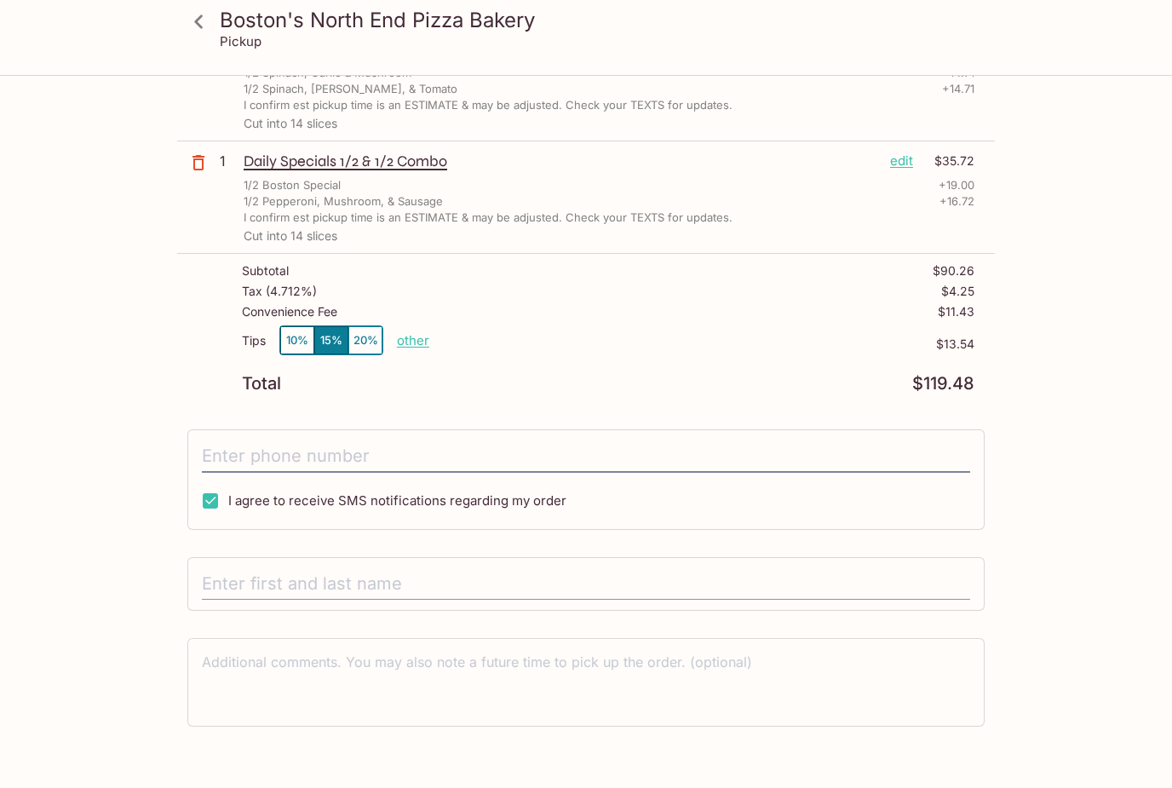
click at [653, 585] on input "text" at bounding box center [586, 584] width 768 height 32
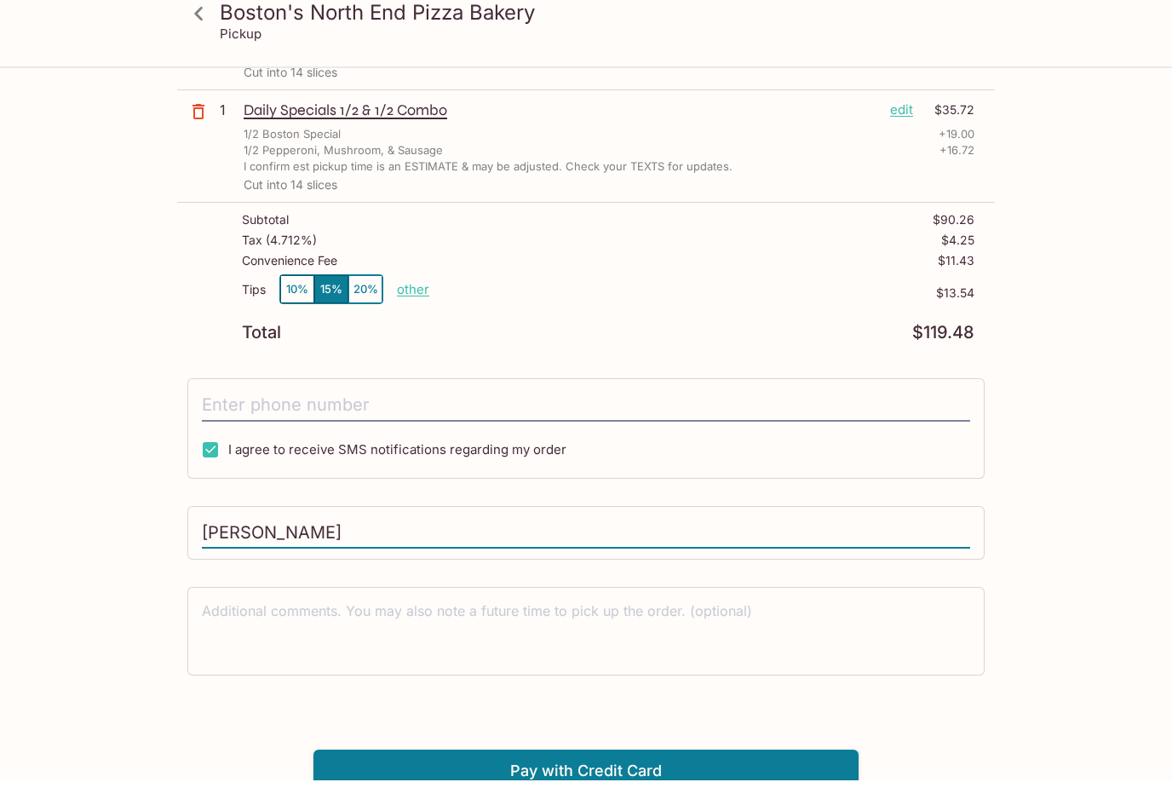
scroll to position [343, 0]
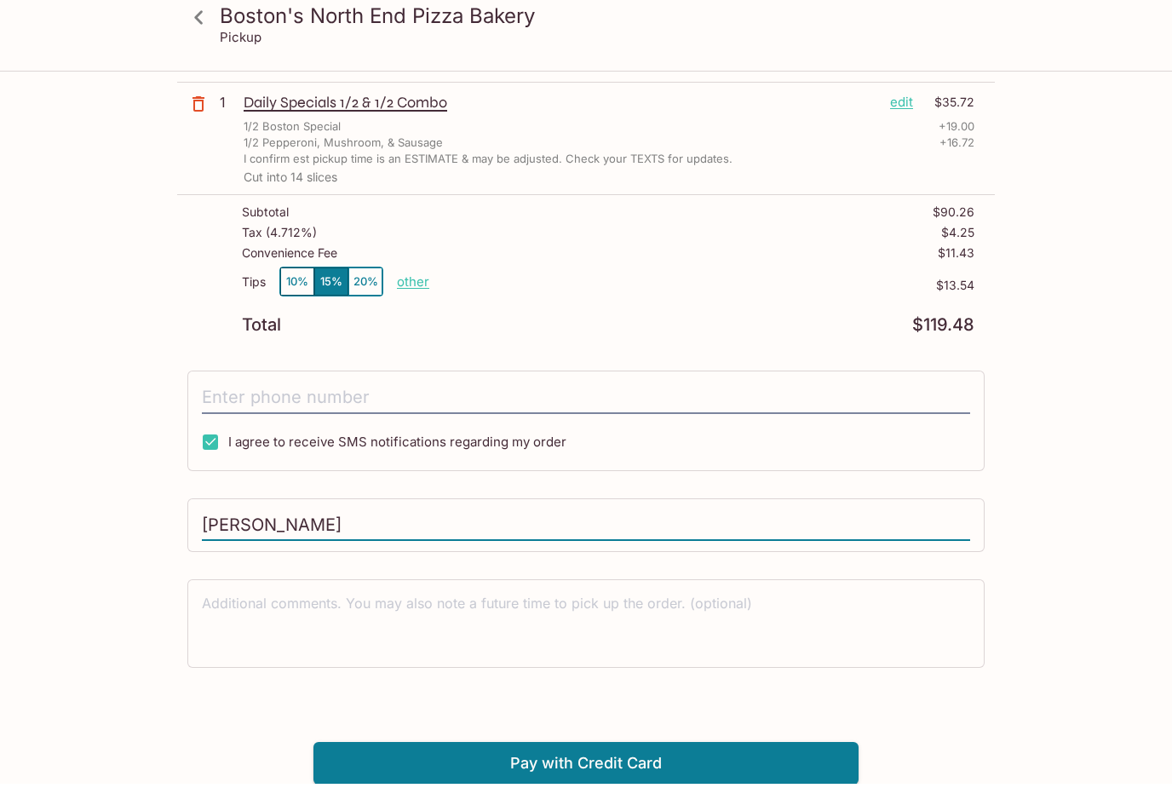
type input "[PERSON_NAME]"
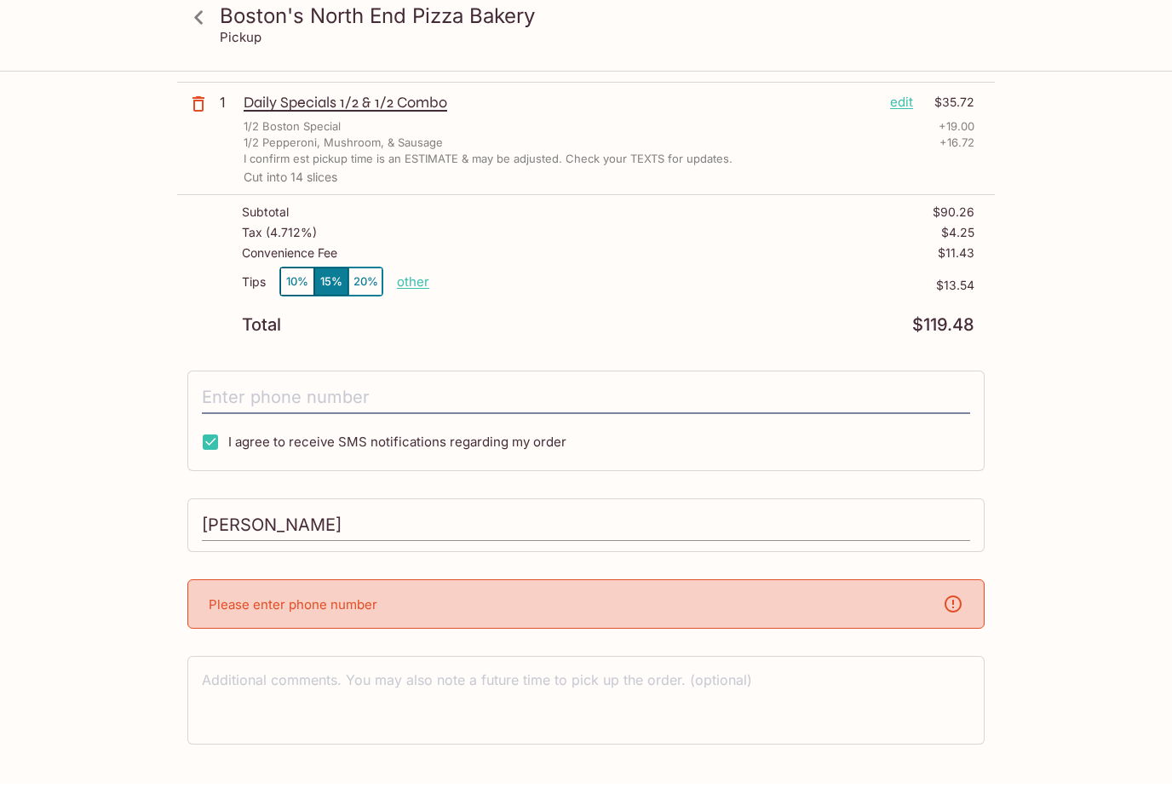
scroll to position [348, 0]
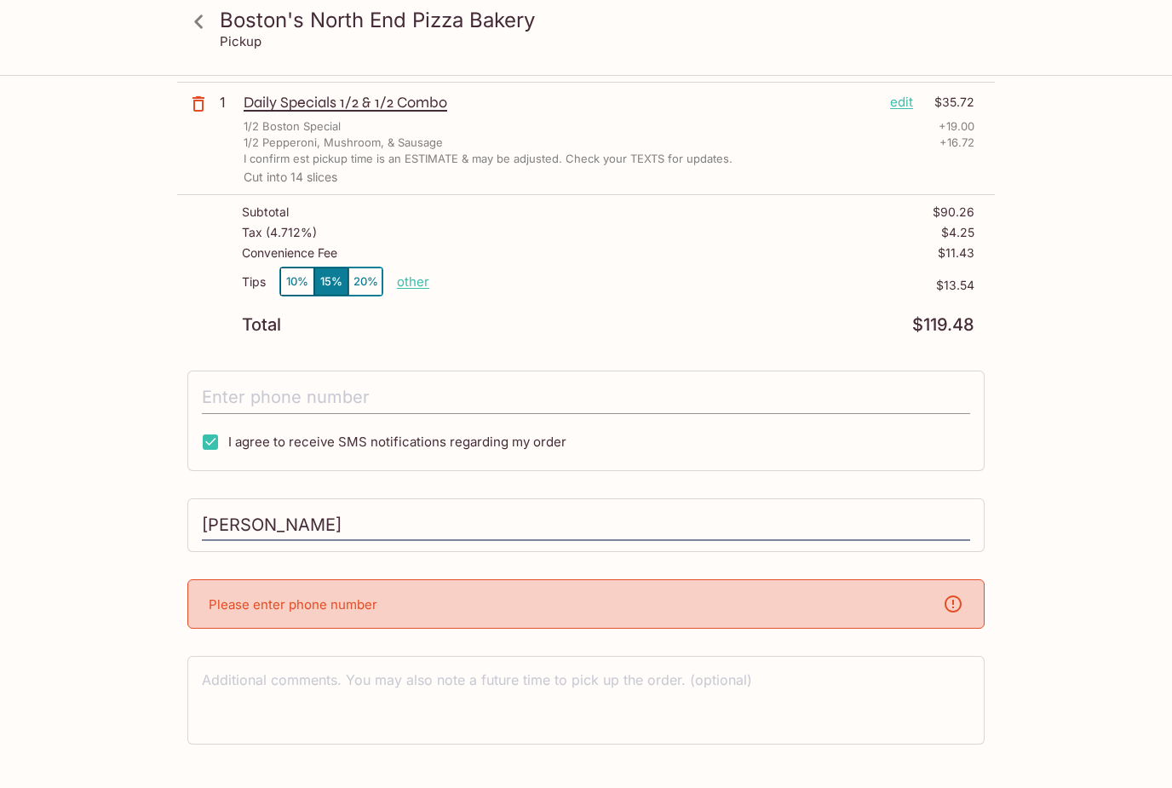
click at [601, 400] on input "tel" at bounding box center [586, 398] width 768 height 32
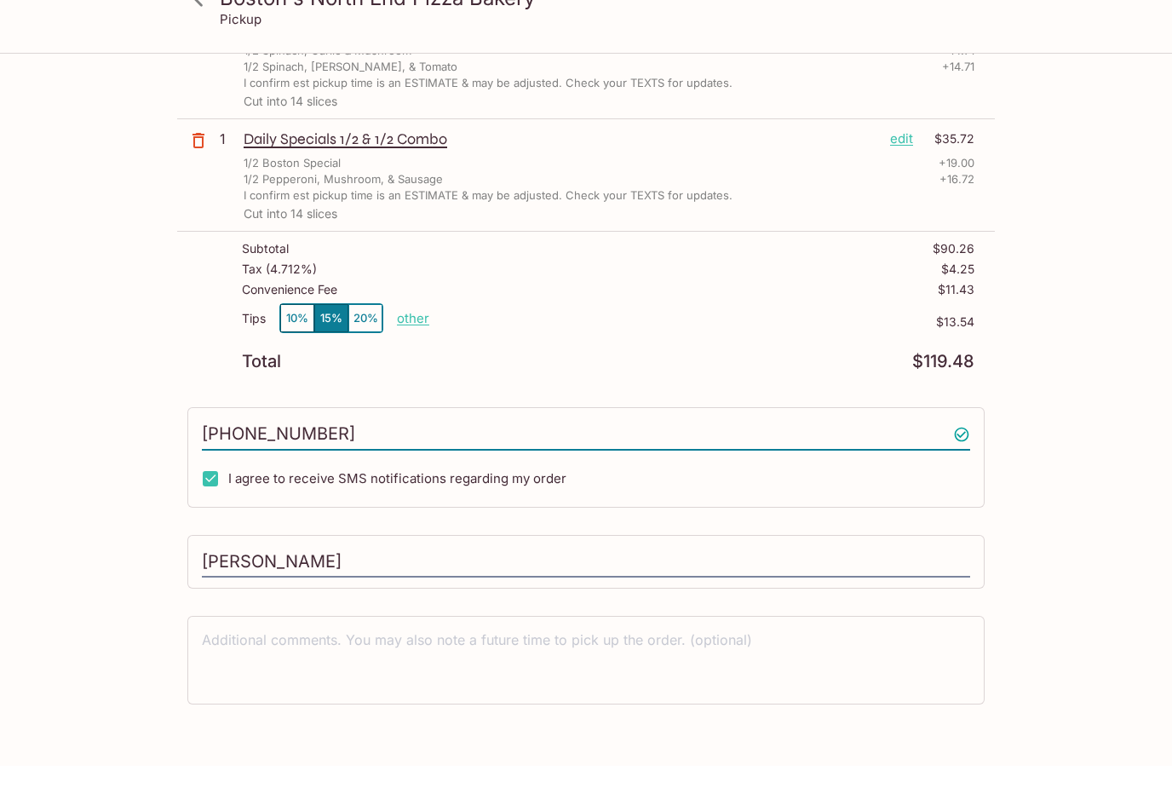
scroll to position [343, 0]
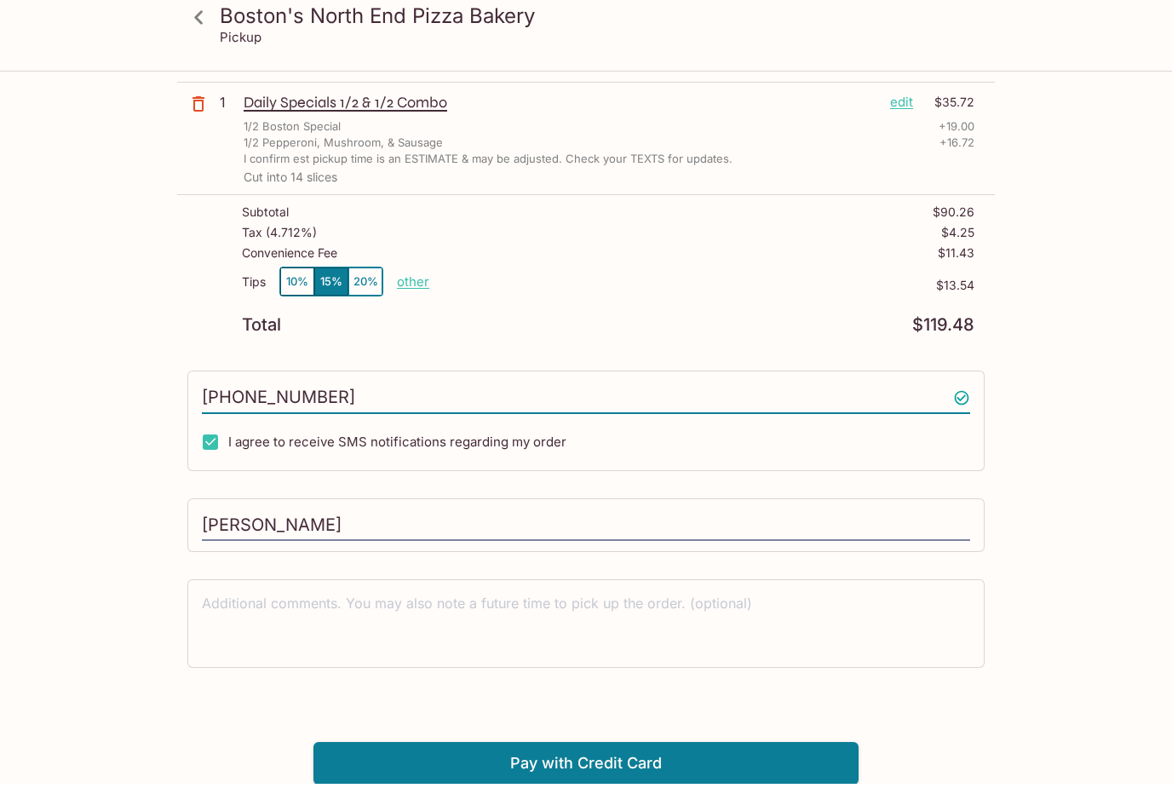
type input "[PHONE_NUMBER]"
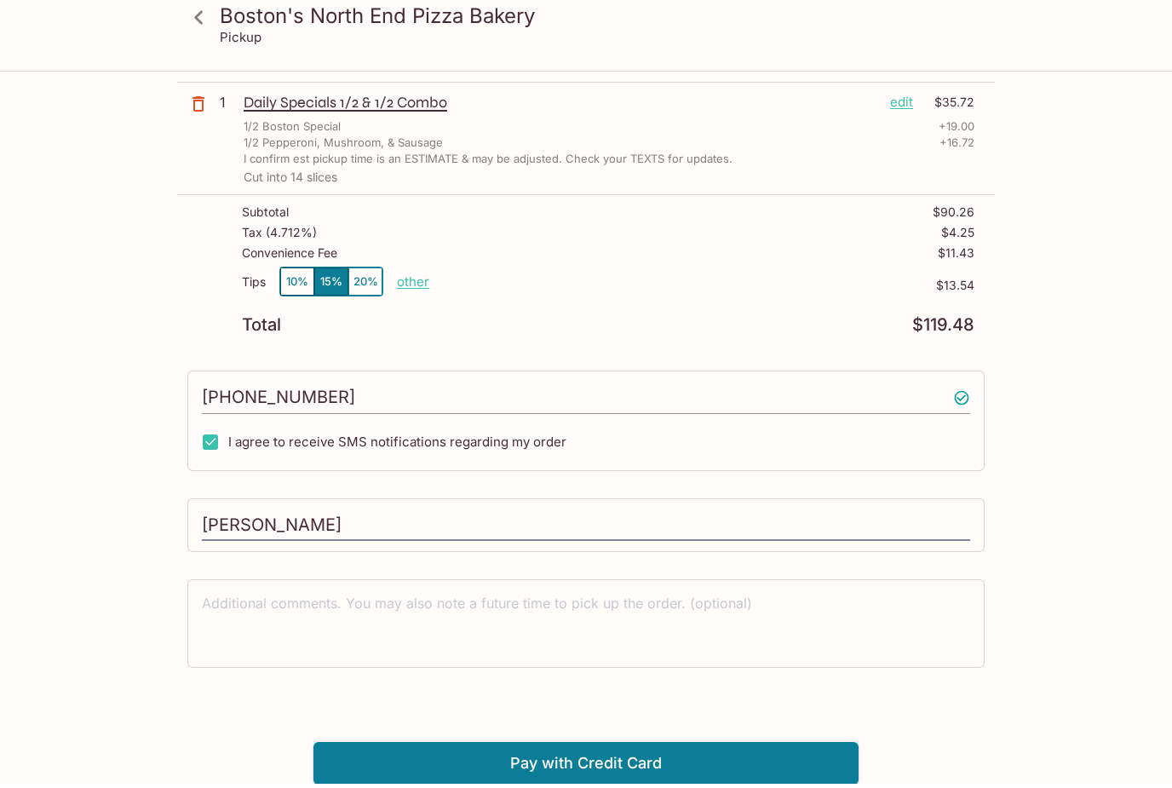
scroll to position [289, 0]
